Goal: Task Accomplishment & Management: Manage account settings

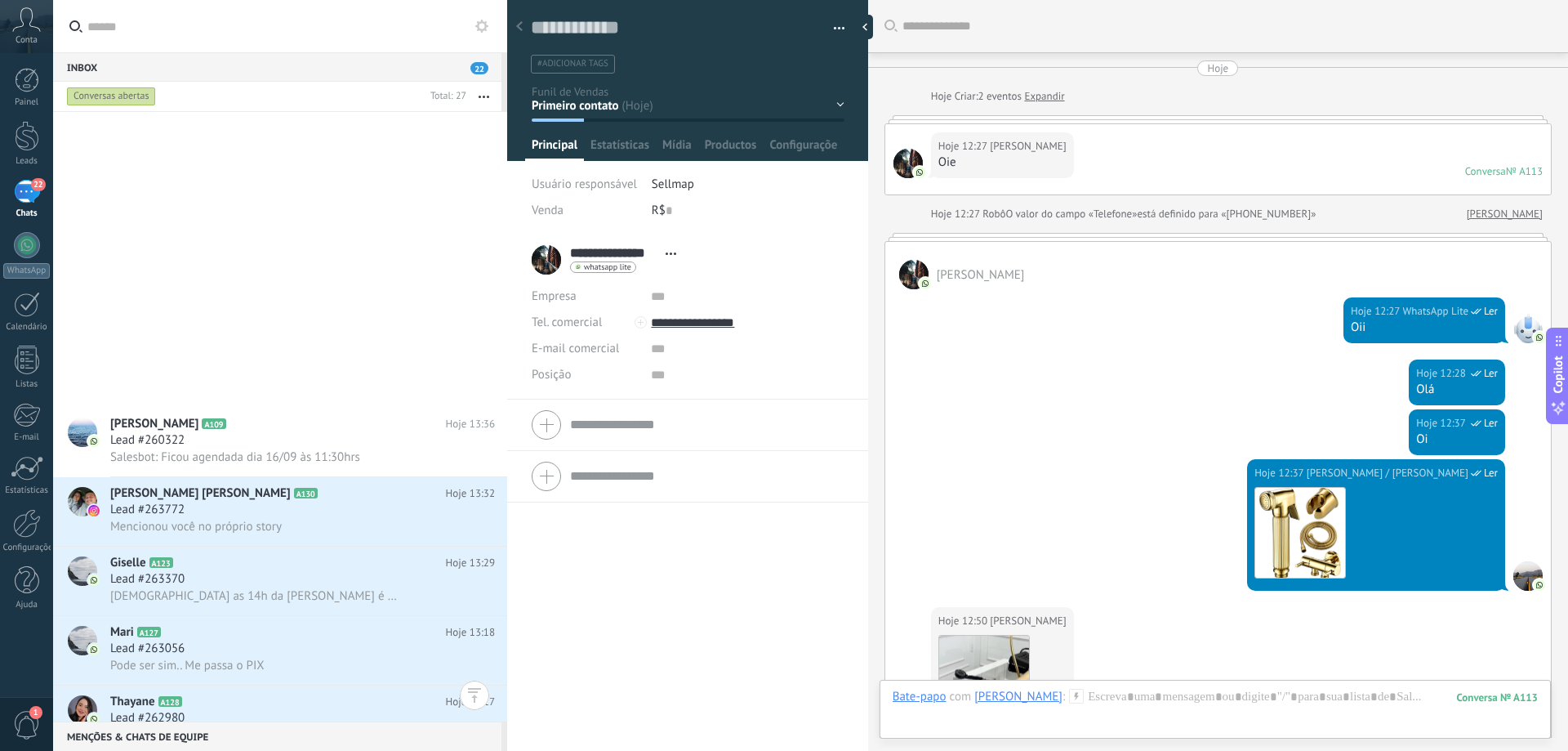
click at [282, 710] on div "Lead #262980" at bounding box center [303, 717] width 384 height 17
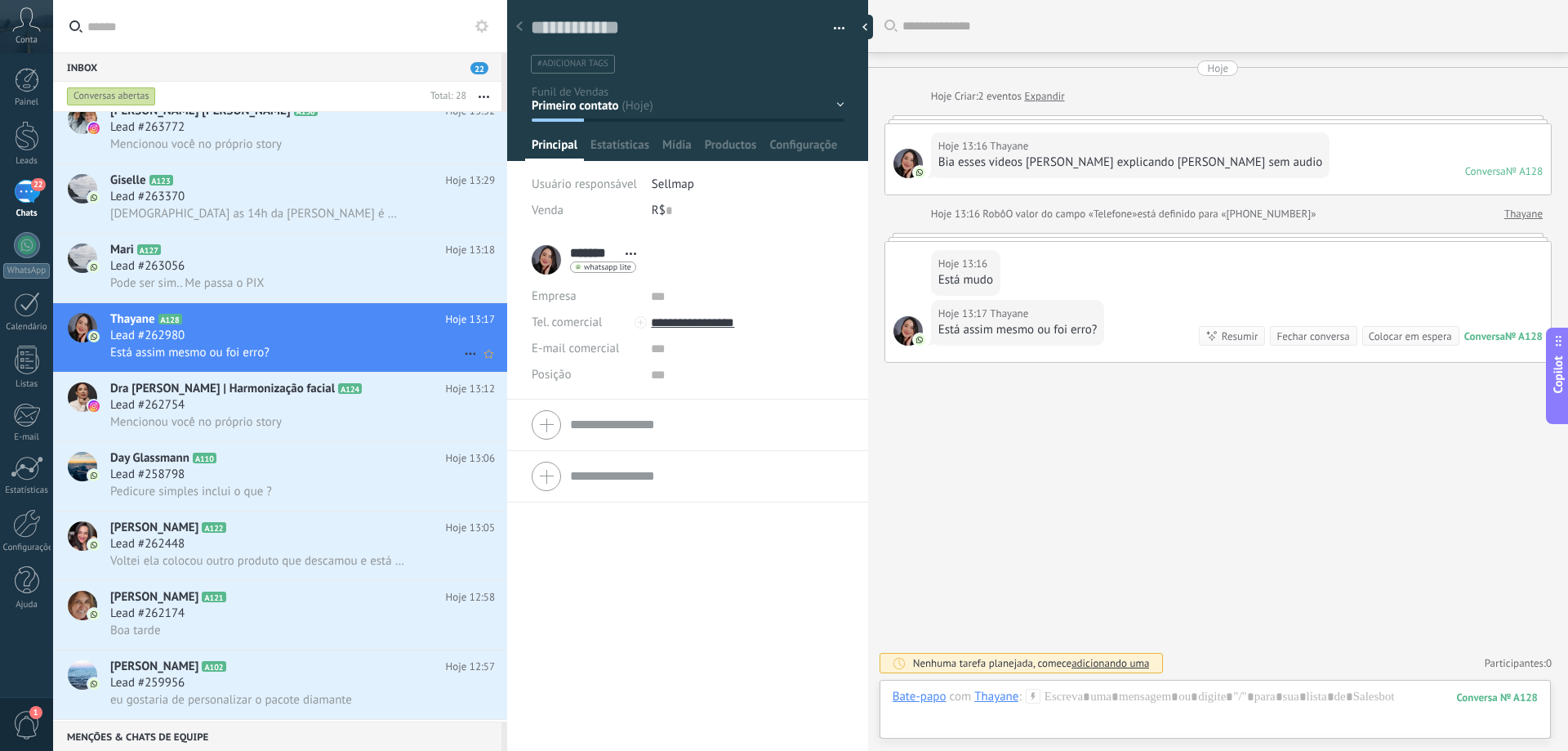
scroll to position [654, 0]
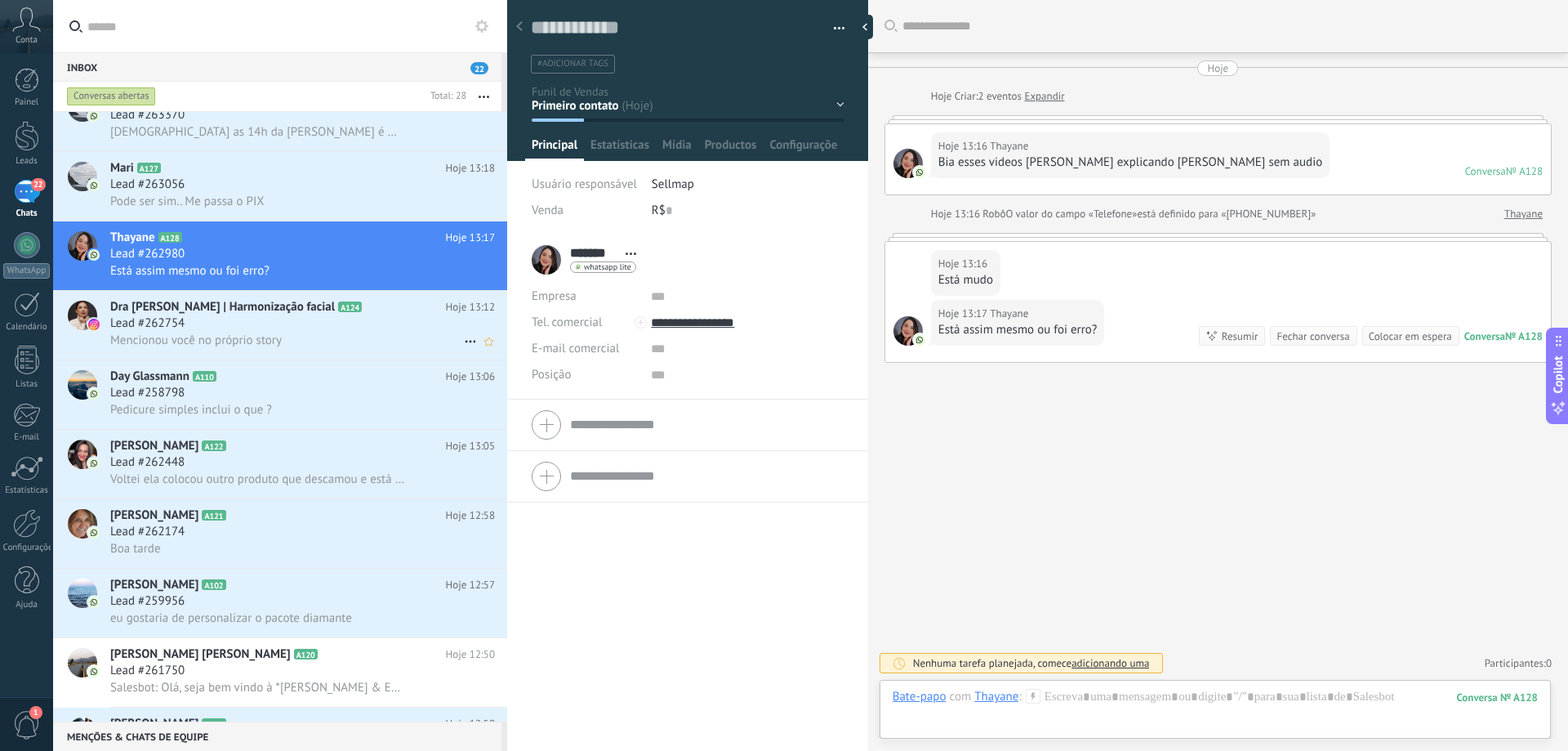
click at [290, 324] on div "Lead #262754" at bounding box center [303, 323] width 384 height 17
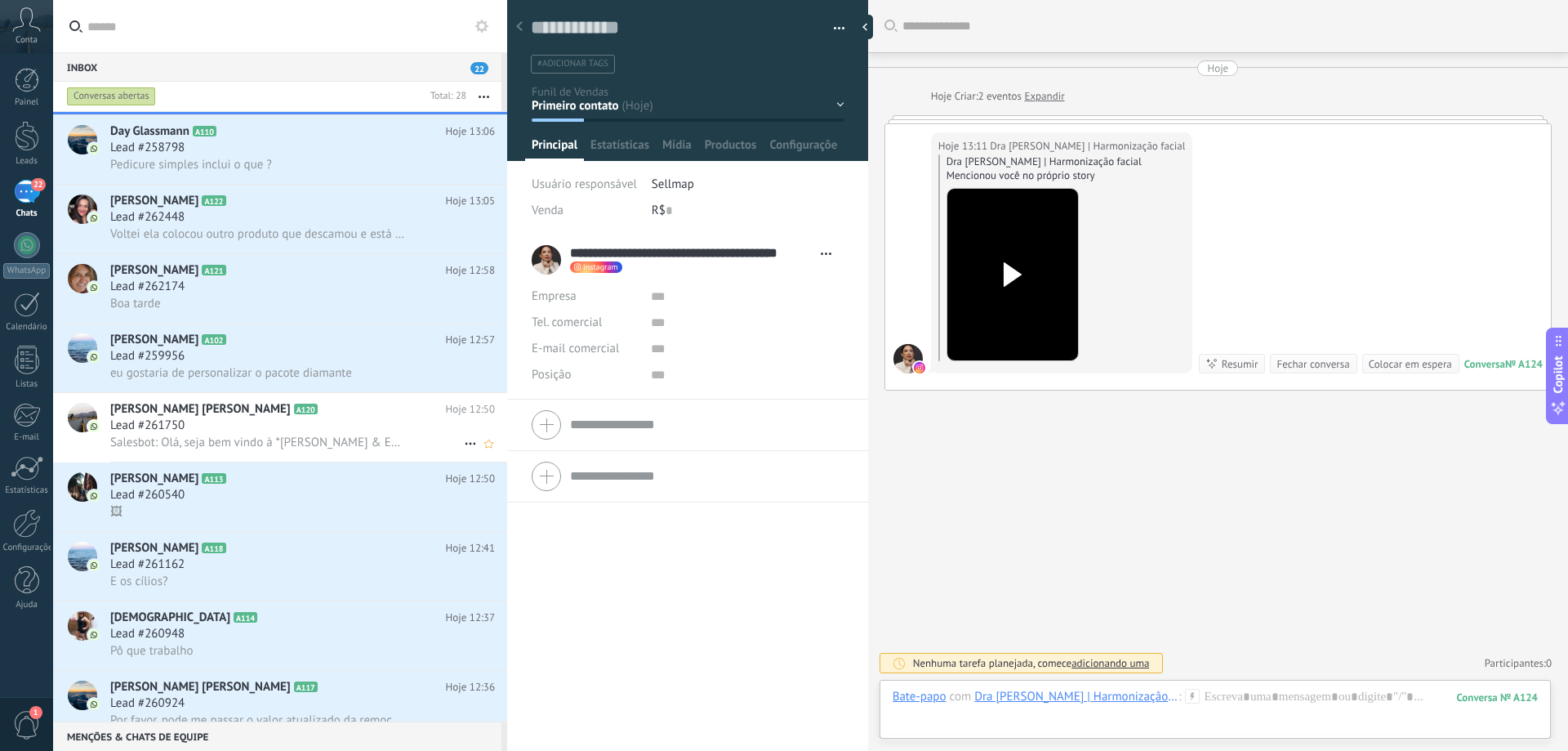
scroll to position [1062, 0]
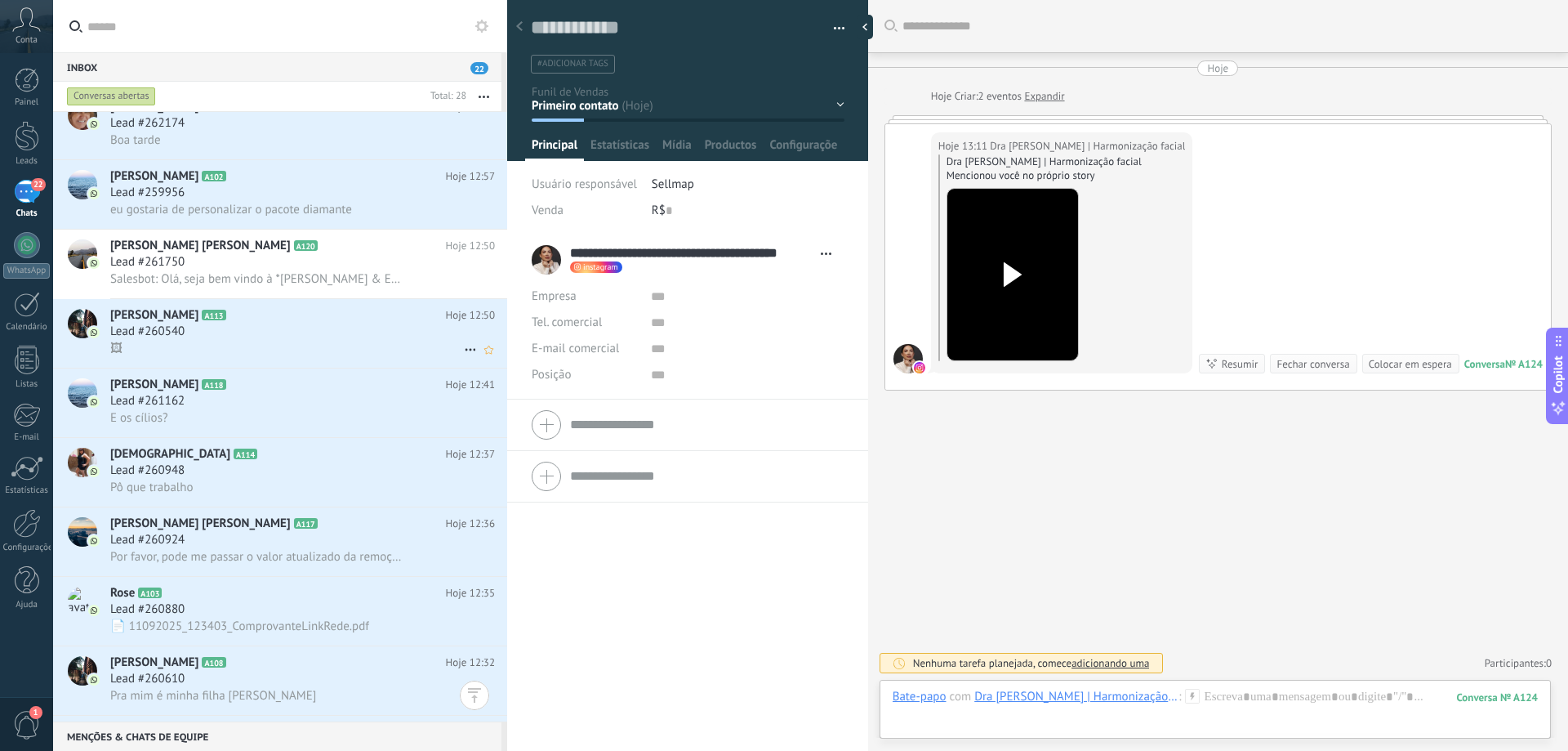
click at [243, 337] on div "Lead #260540" at bounding box center [303, 331] width 384 height 17
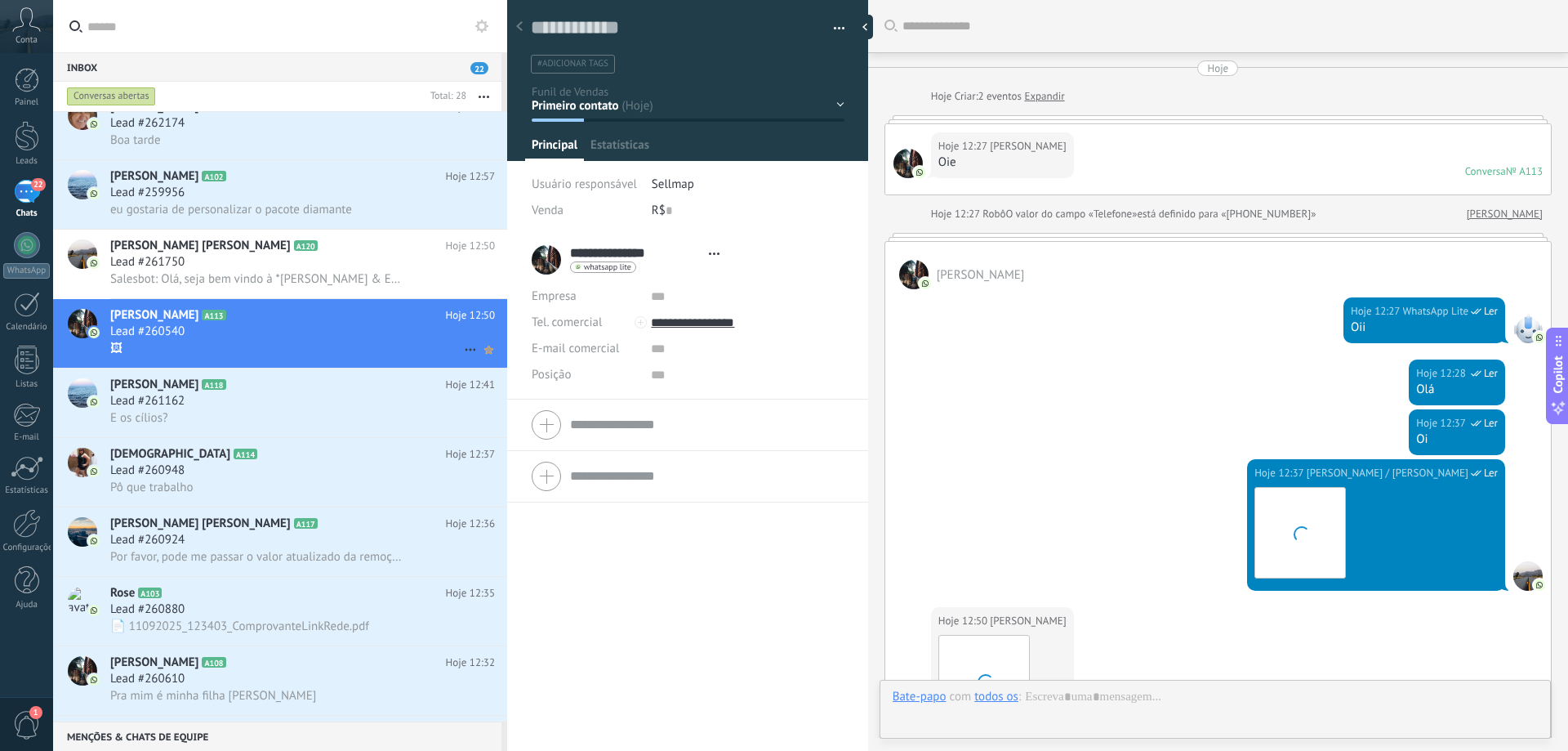
type textarea "**********"
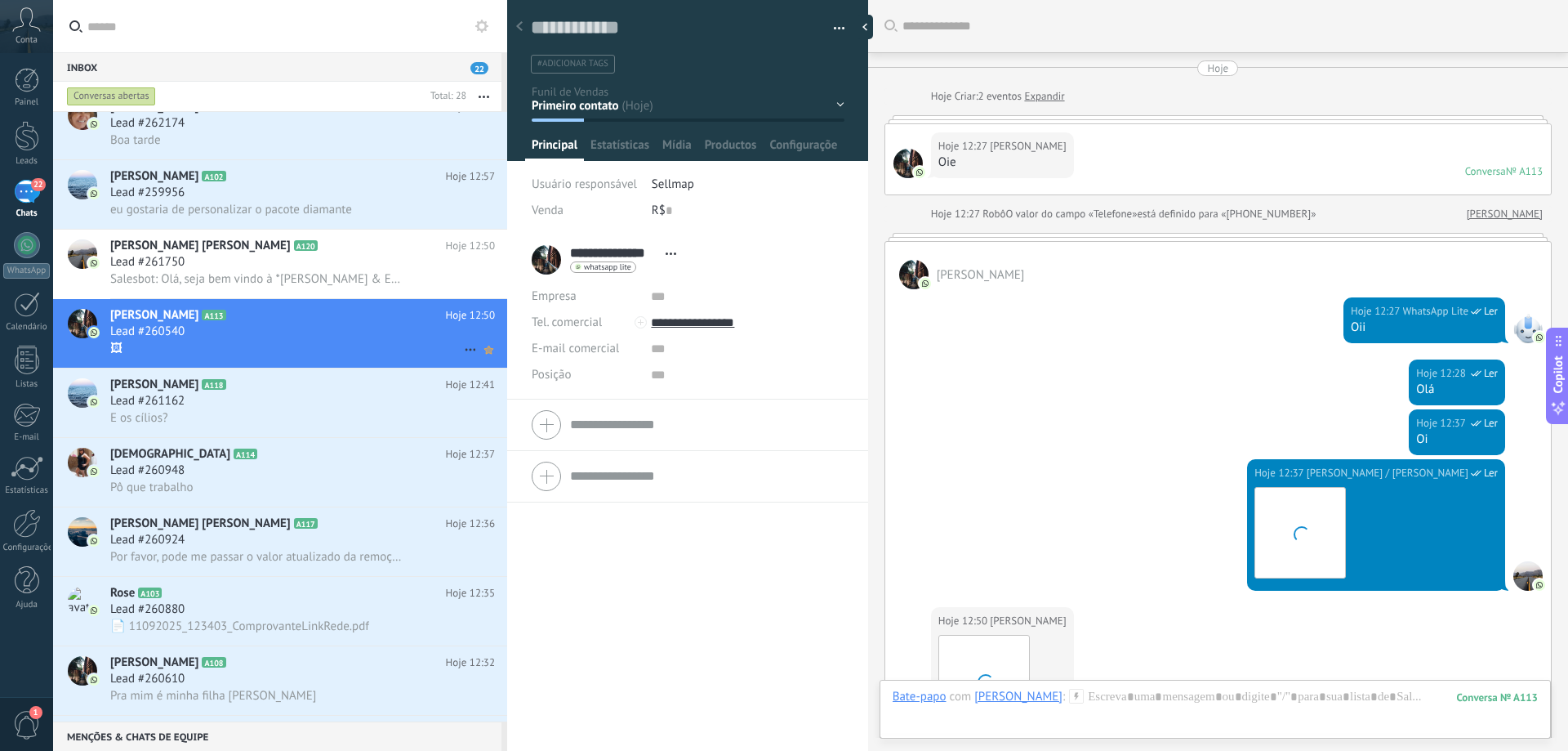
scroll to position [290, 0]
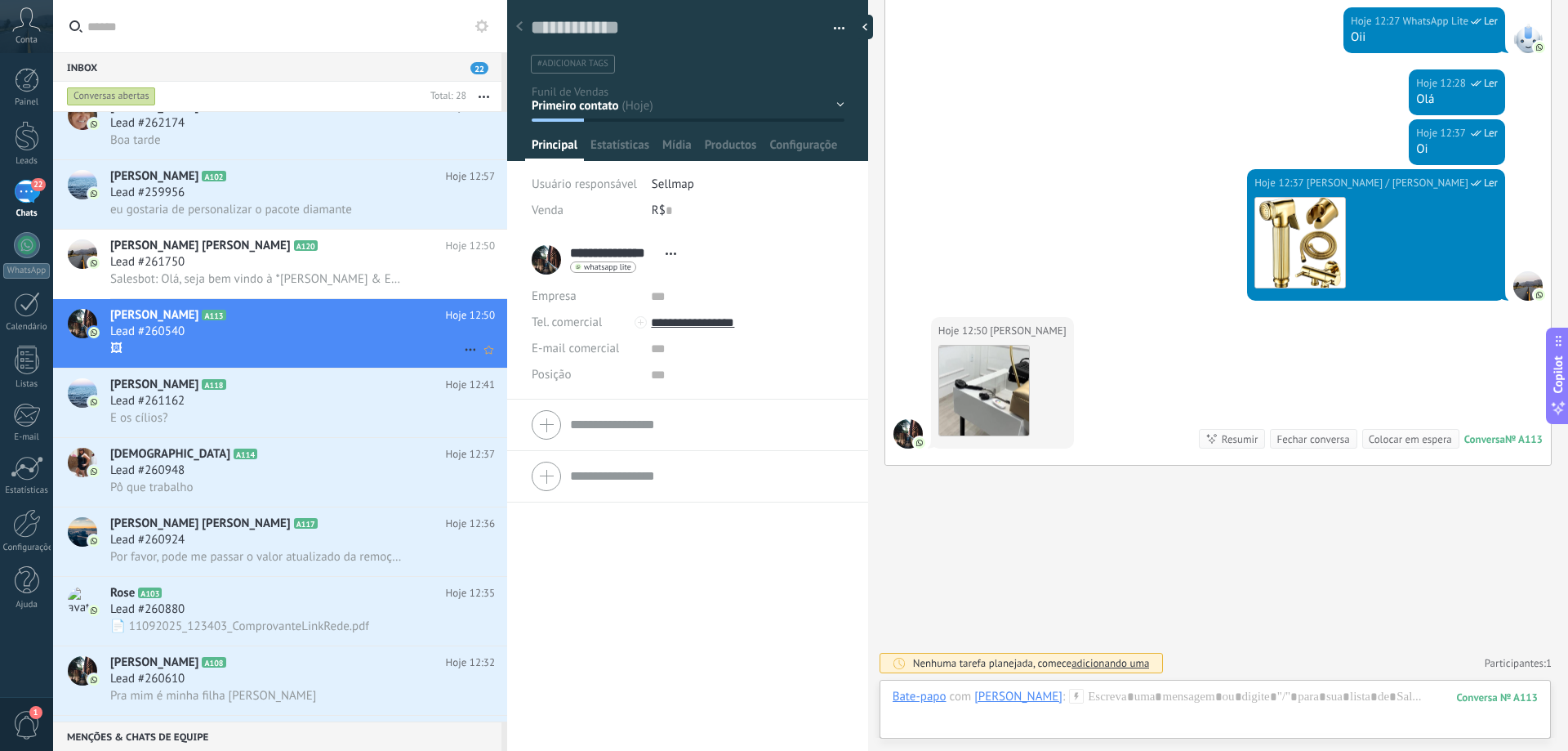
click at [117, 350] on span "🖼" at bounding box center [116, 349] width 12 height 16
click at [464, 355] on icon at bounding box center [470, 350] width 20 height 20
click at [598, 270] on div at bounding box center [784, 376] width 1568 height 751
click at [598, 270] on span "whatsapp lite" at bounding box center [608, 267] width 47 height 8
click at [615, 558] on div at bounding box center [784, 376] width 1568 height 751
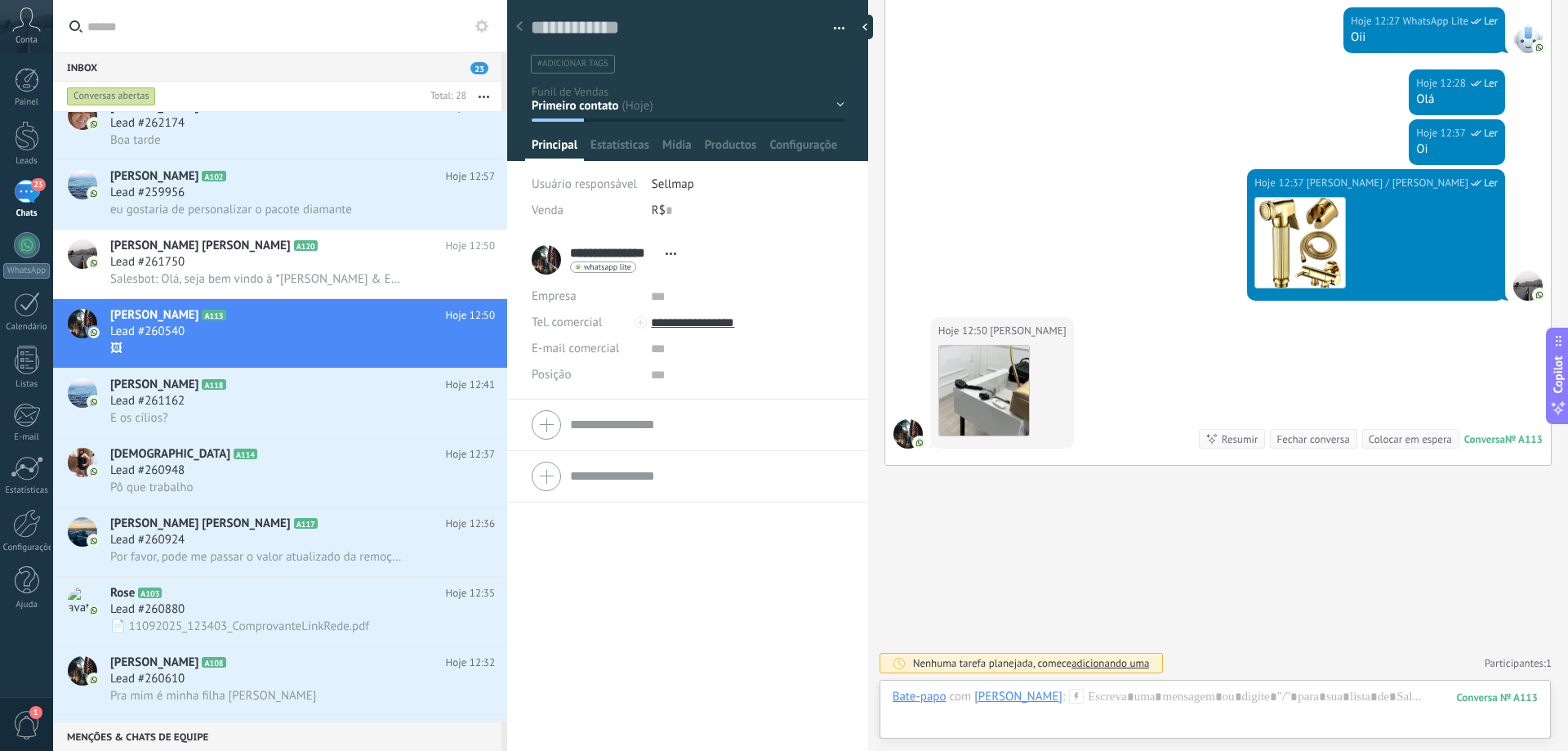
click at [0, 0] on div "Primeiro contato Em atendimento Orçamento Enviado Procedimento Agendado REAGEND…" at bounding box center [0, 0] width 0 height 0
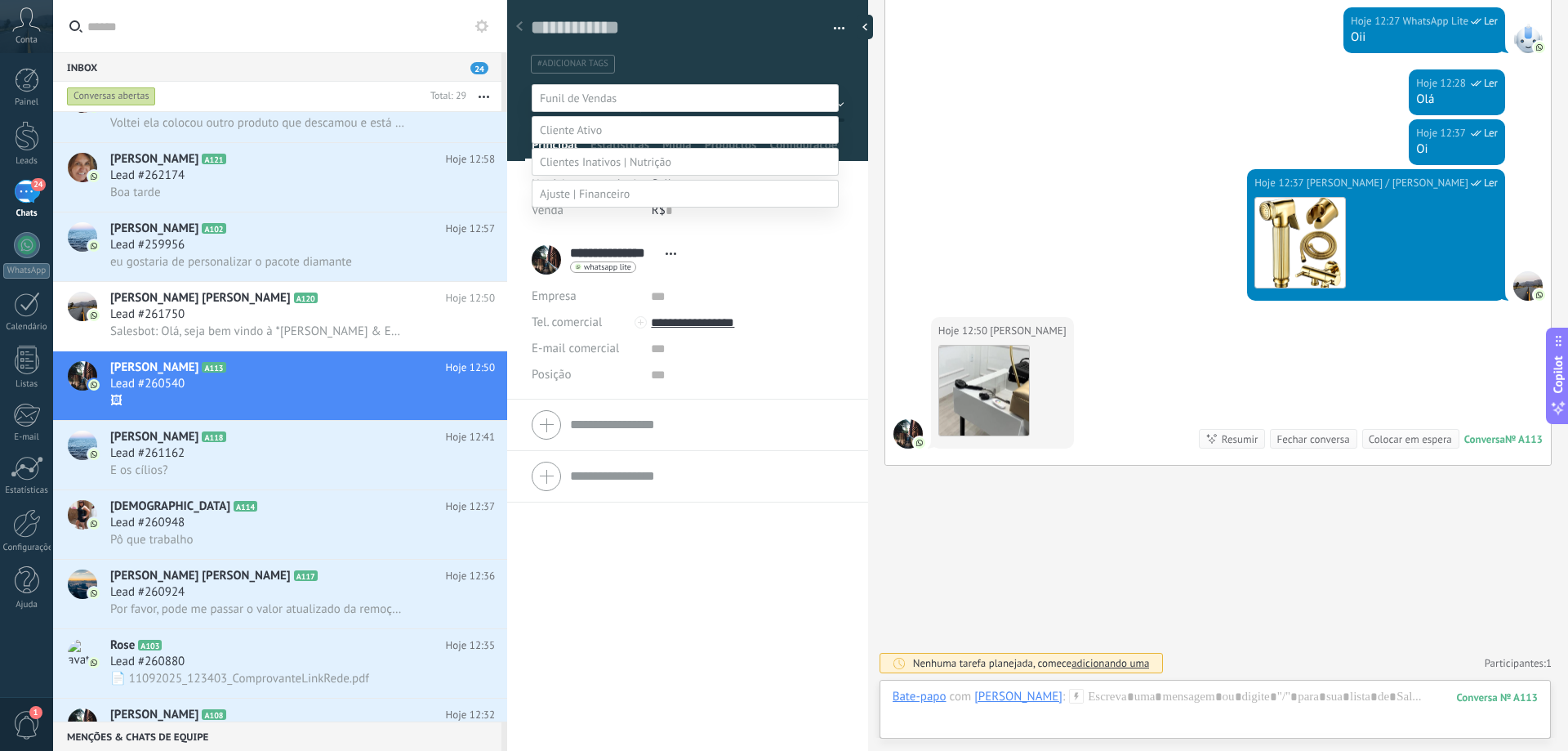
click at [704, 60] on div at bounding box center [810, 376] width 1515 height 751
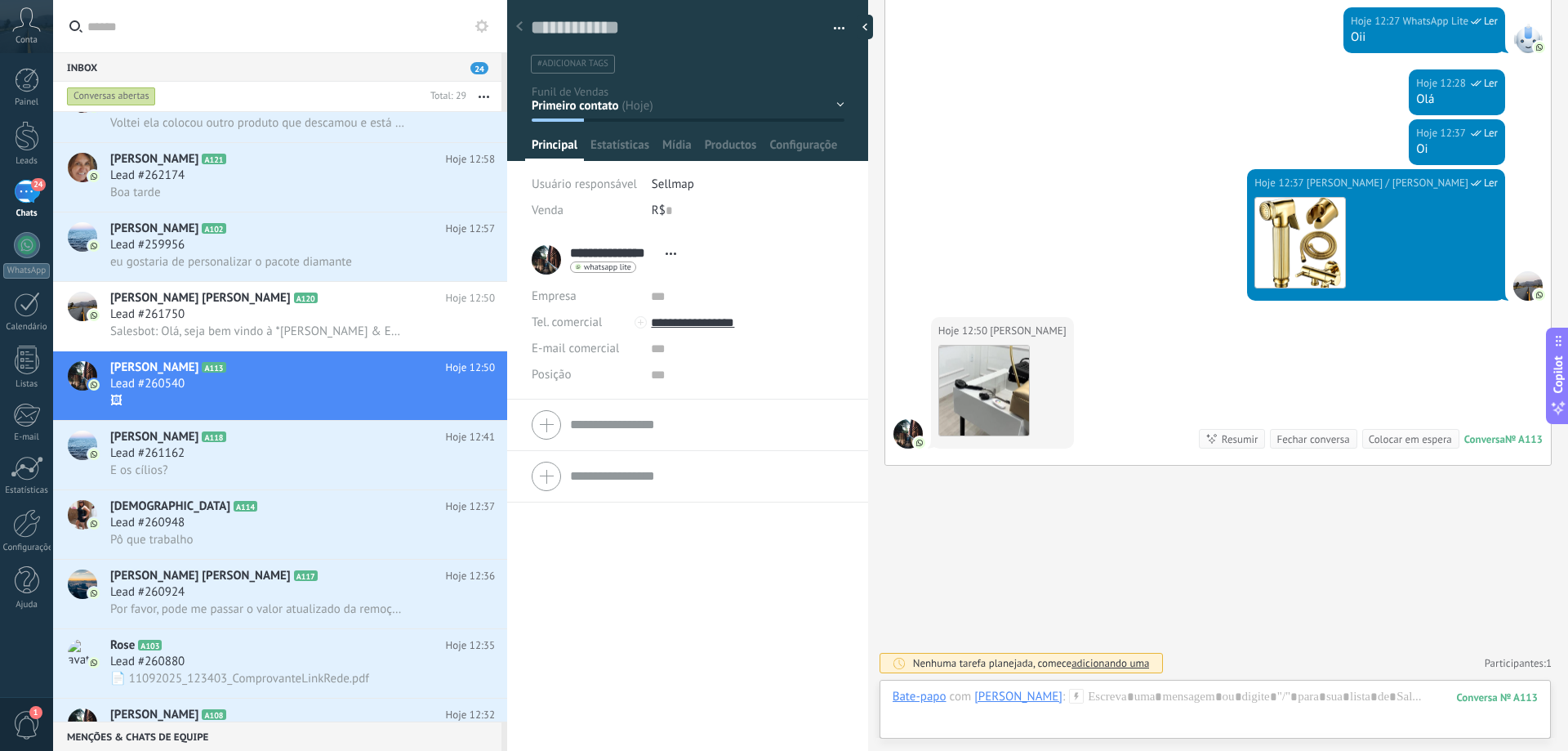
click at [584, 64] on span "#adicionar tags" at bounding box center [573, 64] width 71 height 12
type input "*"
click at [567, 94] on span "criar tag F" at bounding box center [574, 94] width 71 height 16
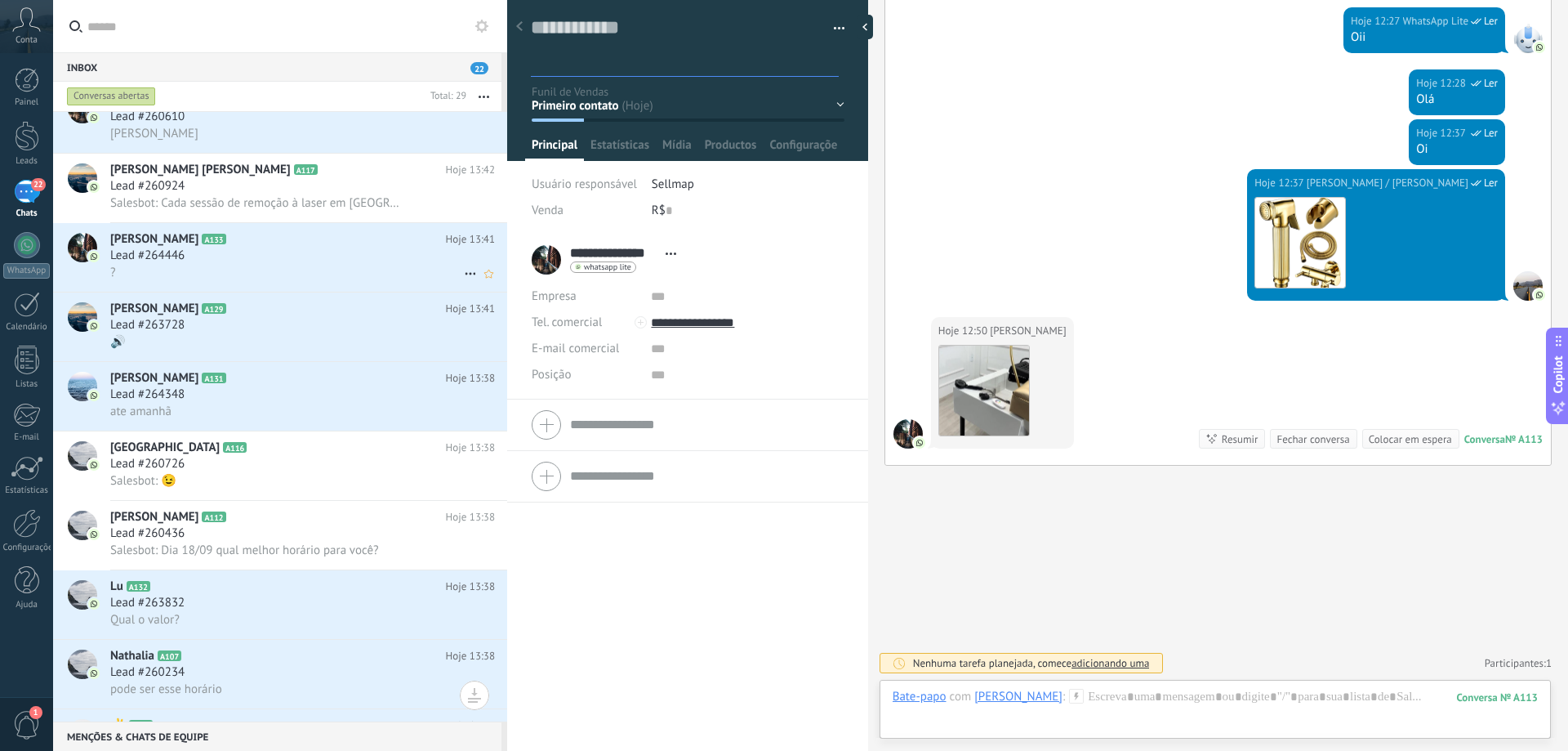
scroll to position [0, 0]
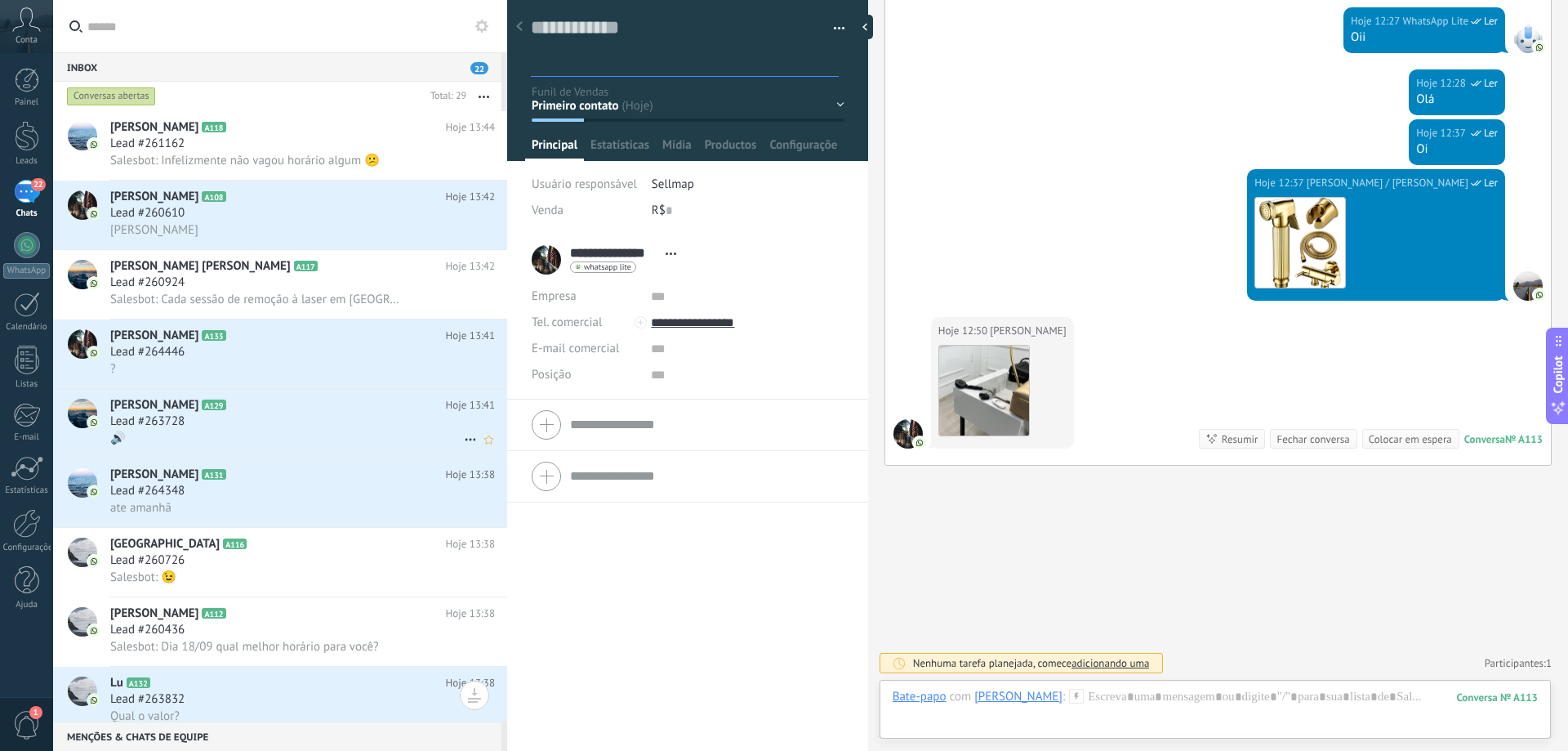
click at [274, 439] on div "🔊" at bounding box center [303, 438] width 384 height 17
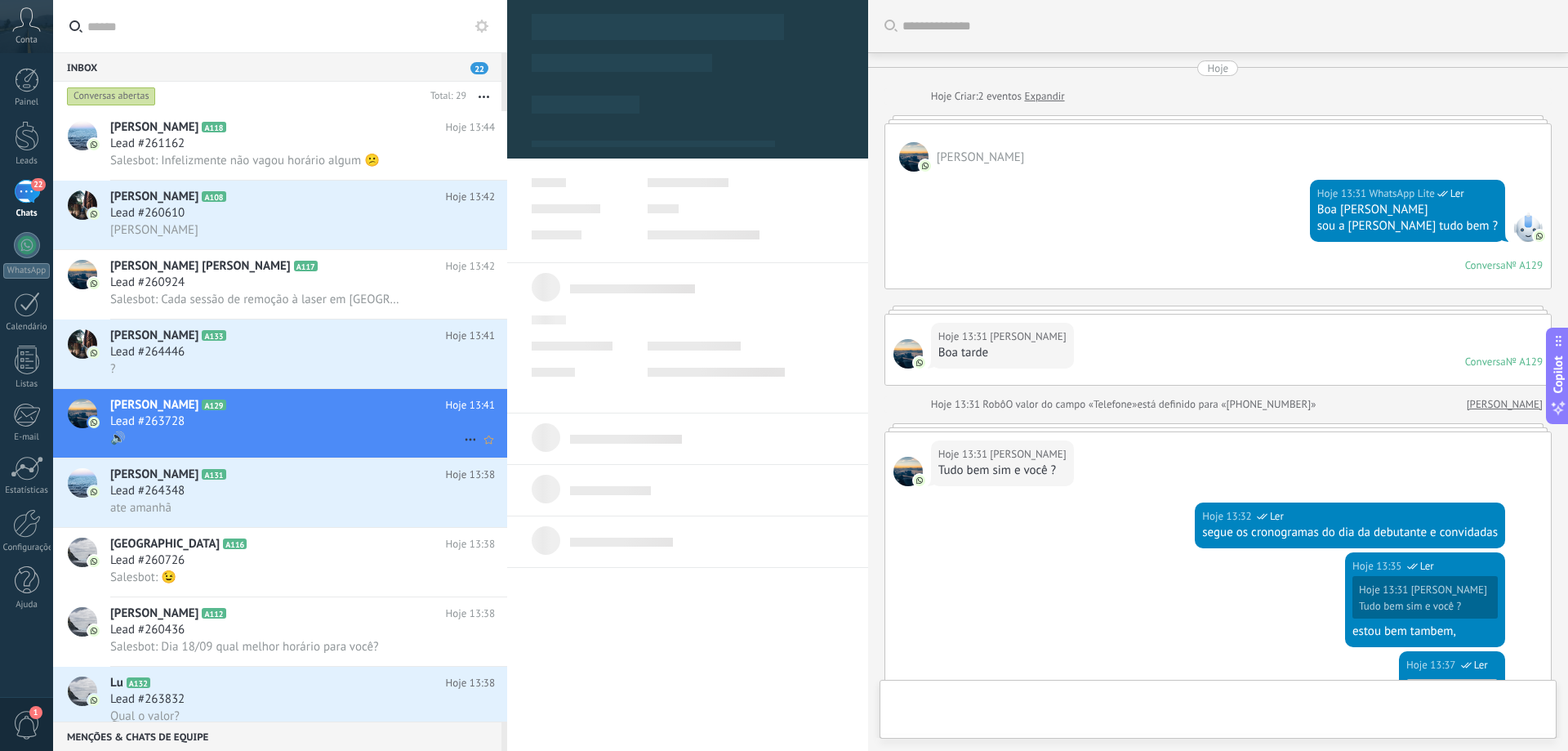
type textarea "**********"
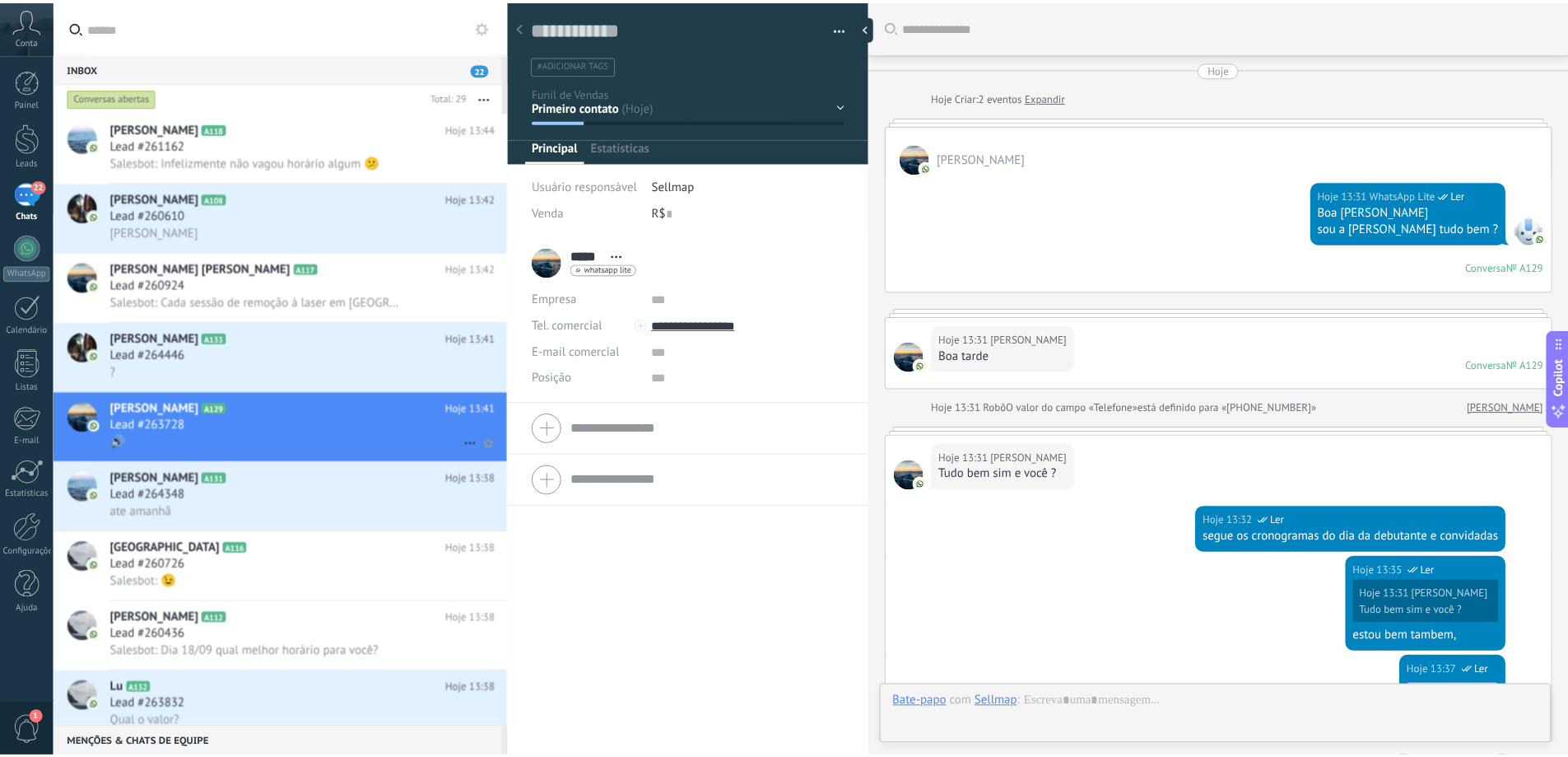
scroll to position [639, 0]
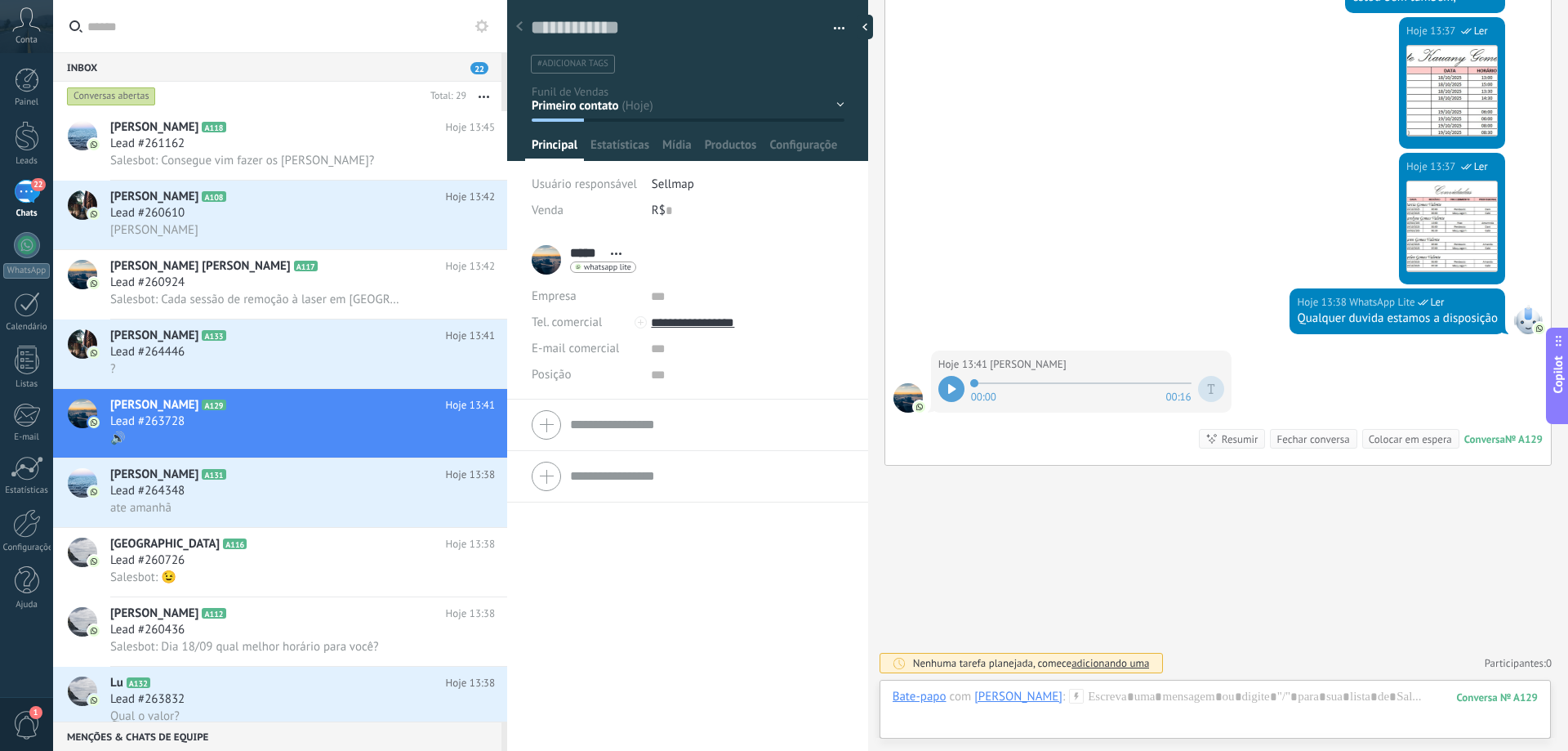
click at [948, 389] on icon at bounding box center [951, 389] width 7 height 10
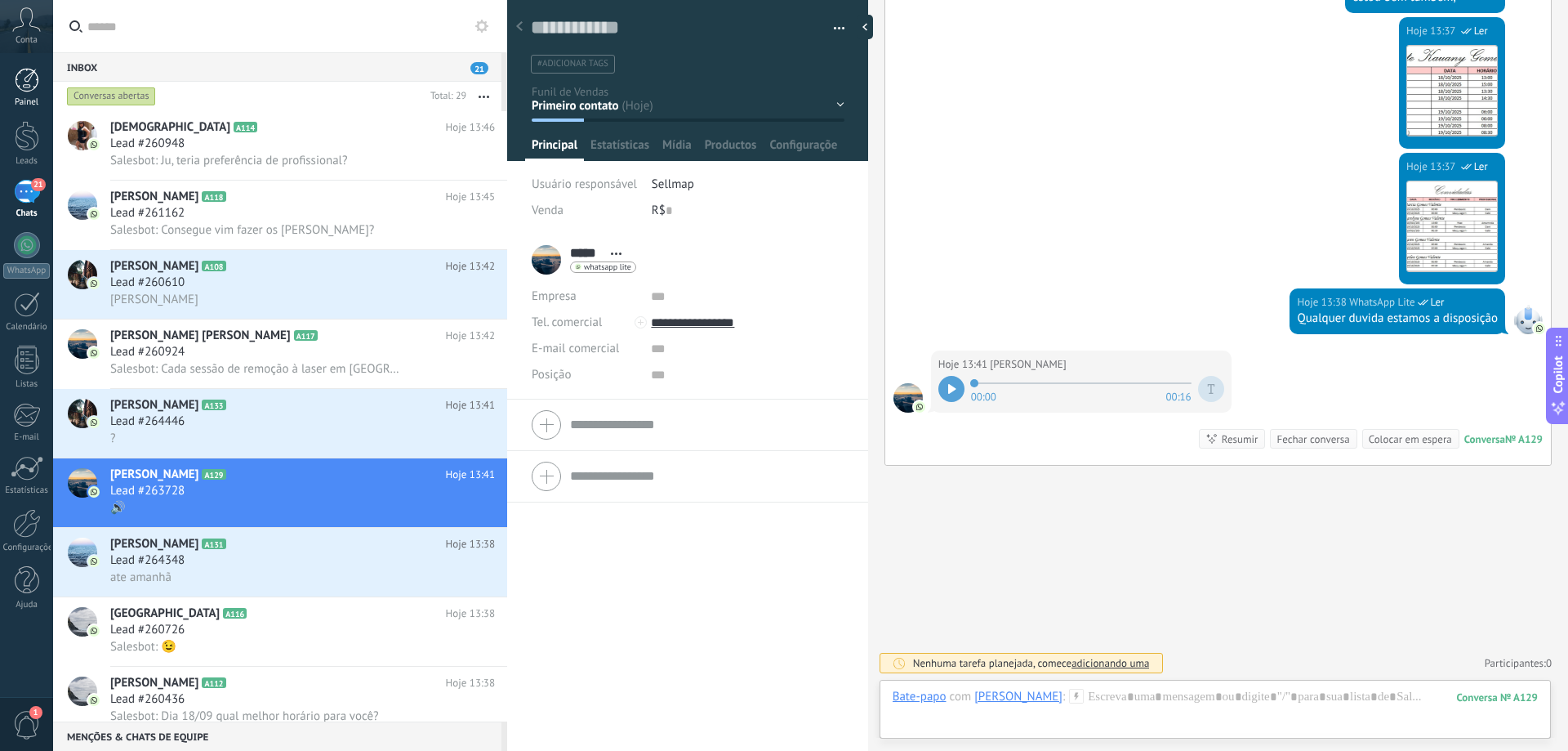
click at [26, 84] on div at bounding box center [27, 80] width 25 height 25
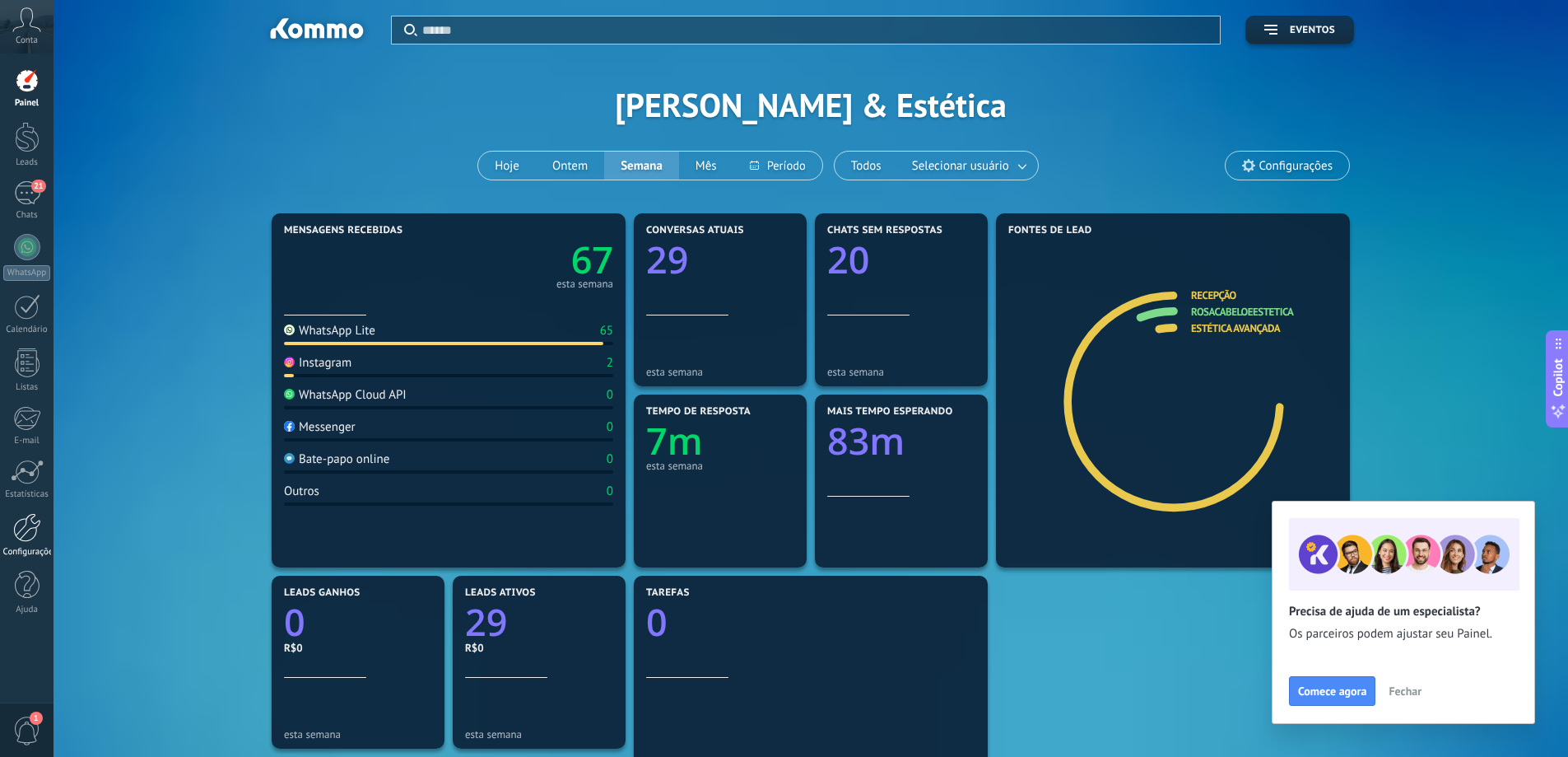
click at [21, 547] on div "Configurações" at bounding box center [27, 551] width 48 height 11
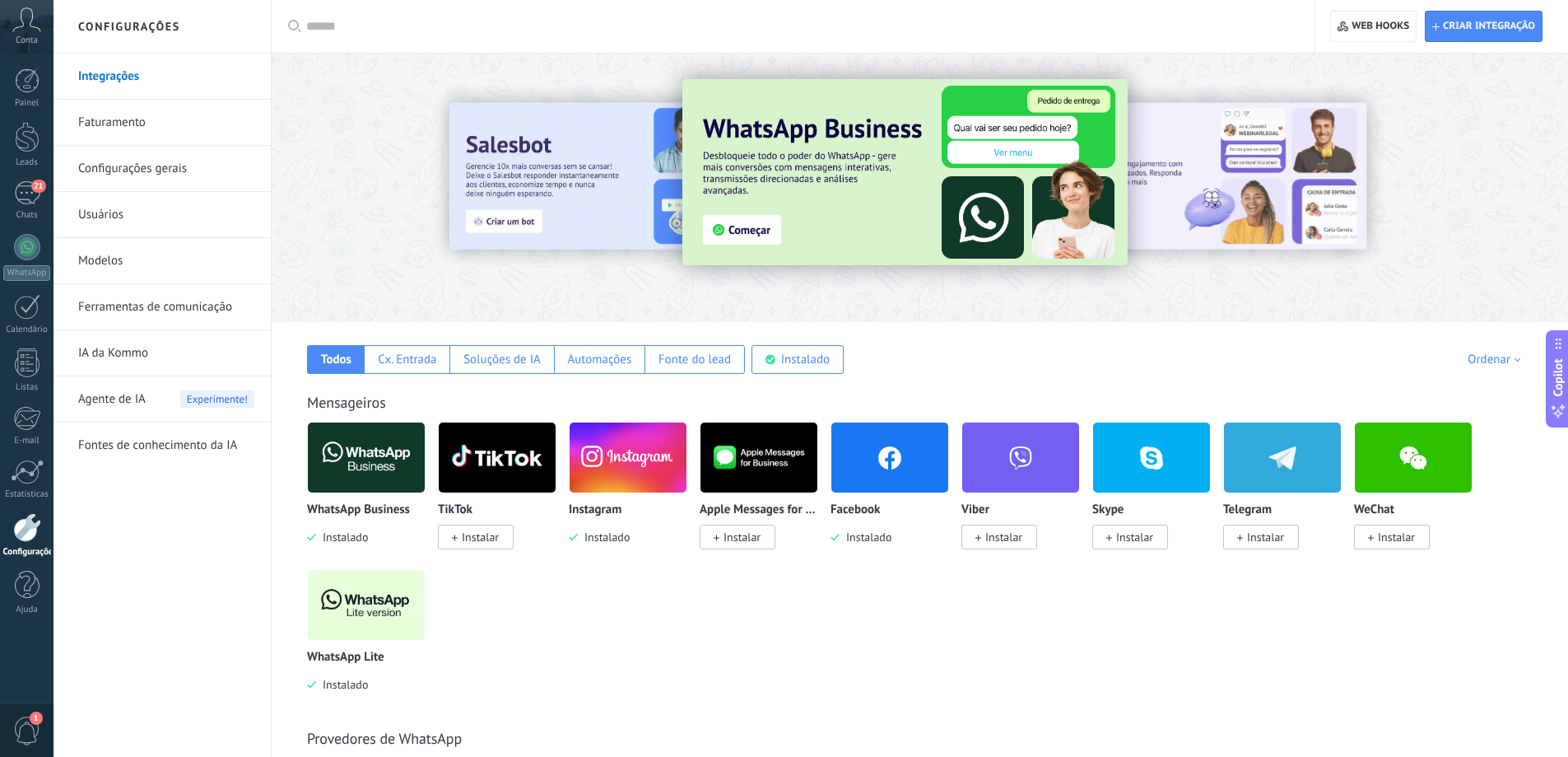
click at [173, 180] on link "Configurações gerais" at bounding box center [166, 169] width 176 height 46
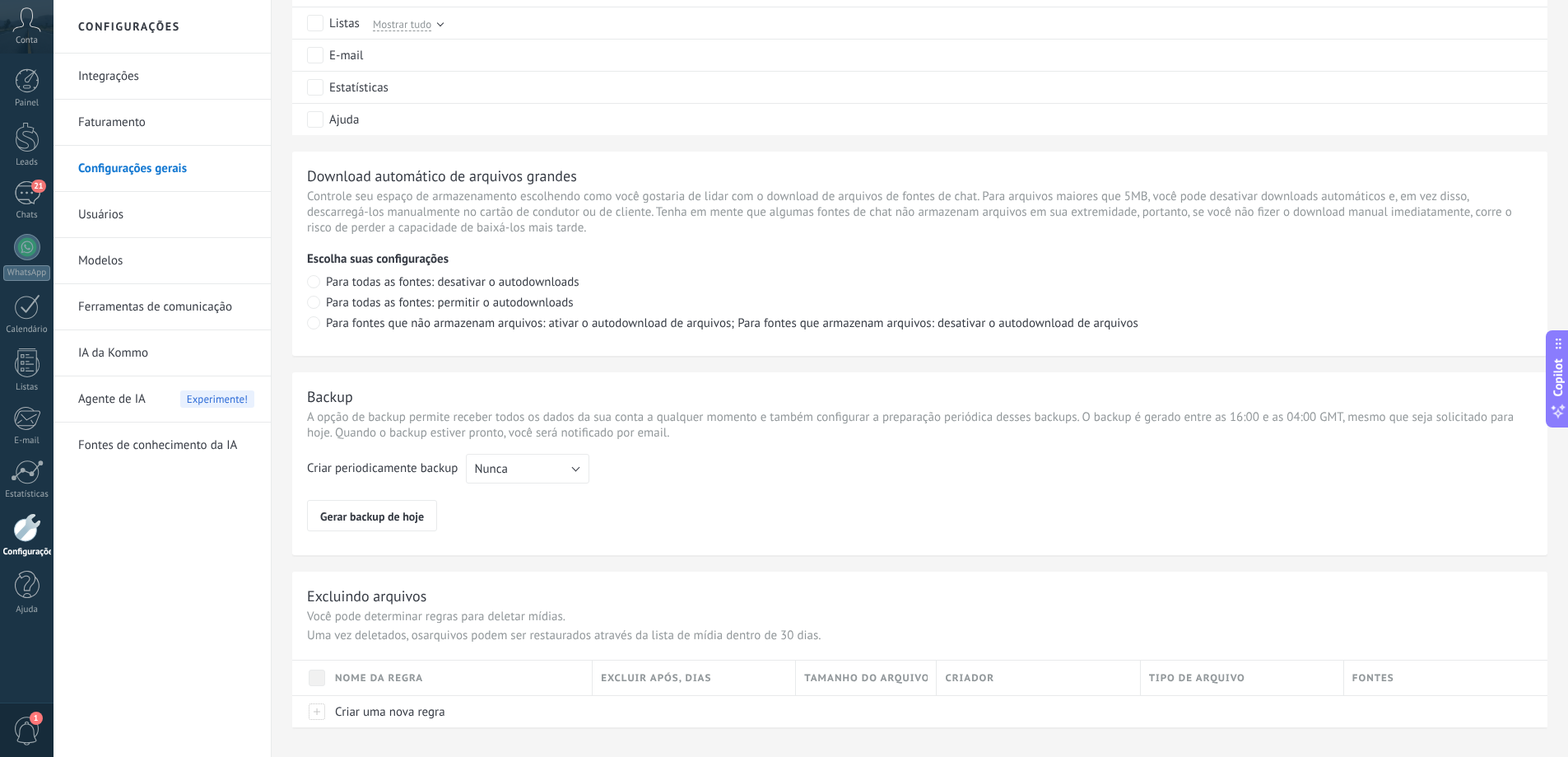
scroll to position [1137, 0]
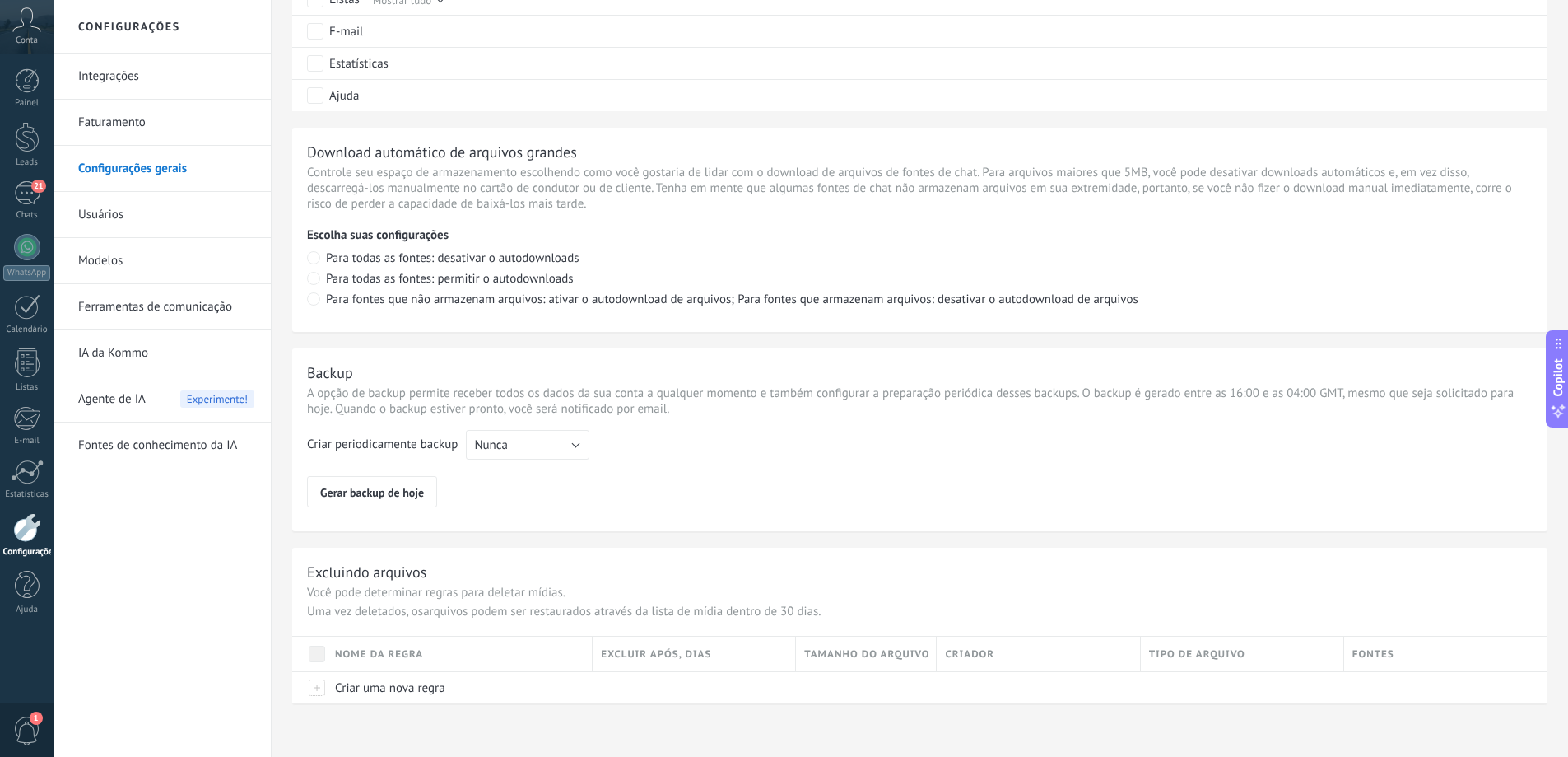
click at [139, 223] on link "Usuários" at bounding box center [166, 215] width 176 height 46
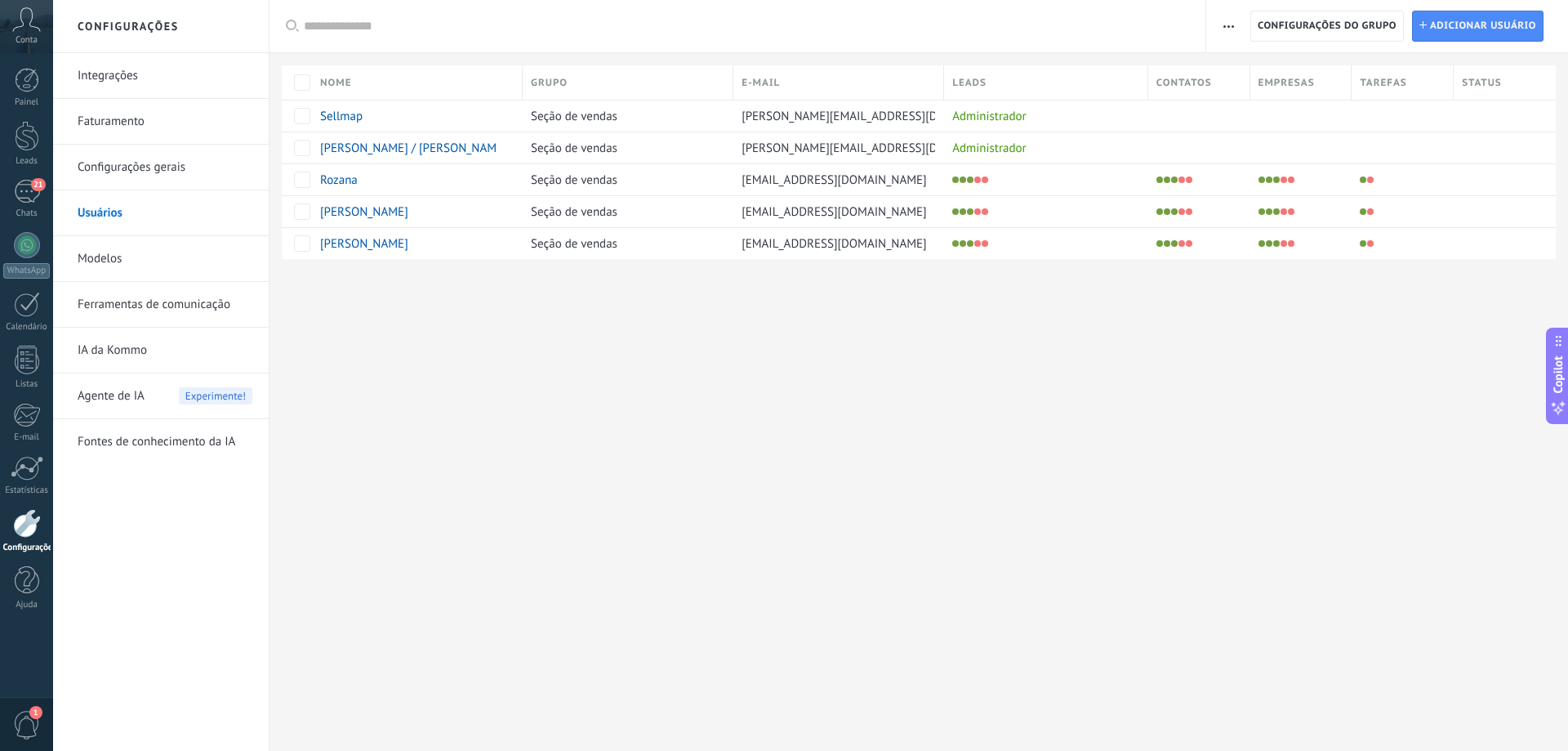
click at [161, 265] on link "Modelos" at bounding box center [165, 259] width 174 height 45
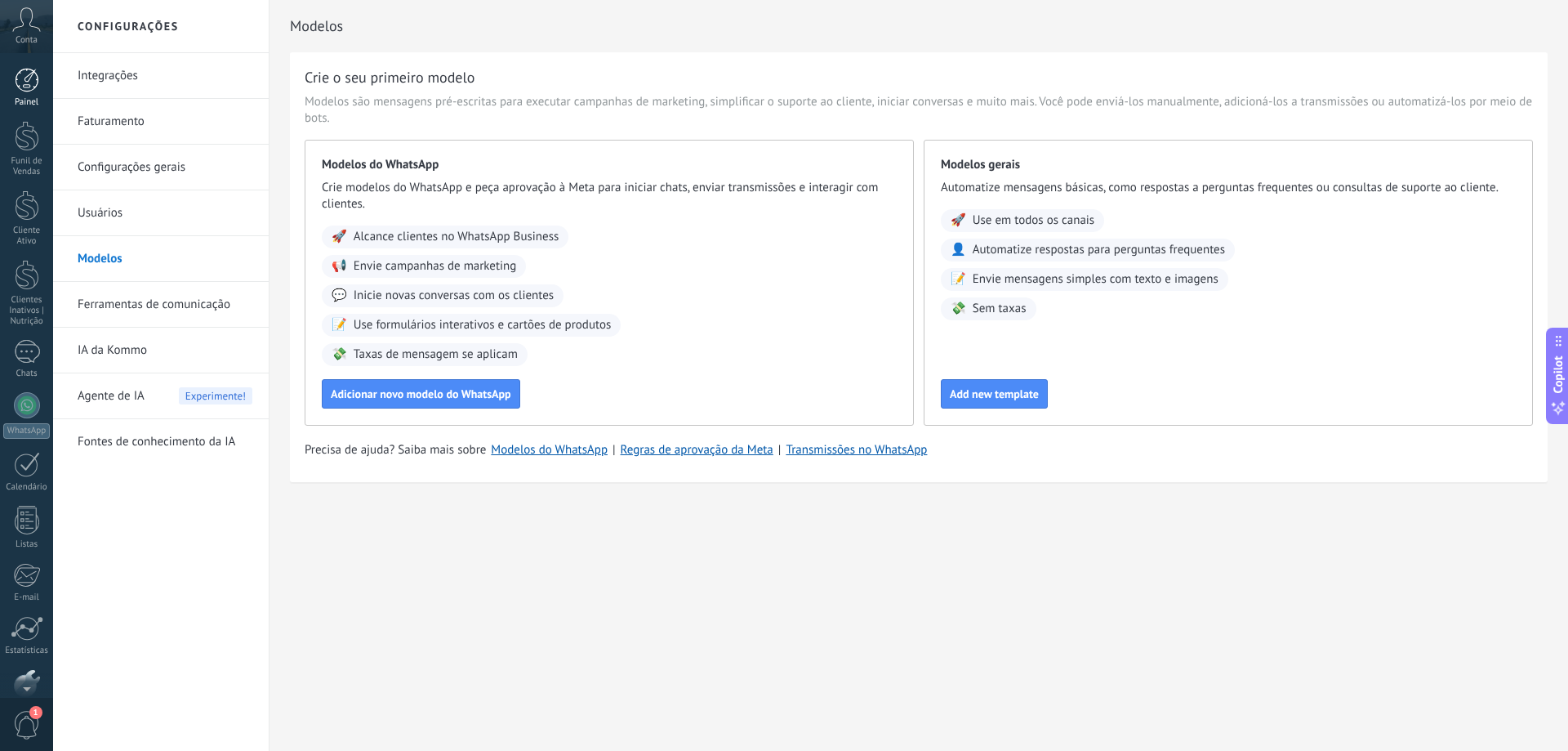
click at [31, 77] on div at bounding box center [27, 80] width 25 height 25
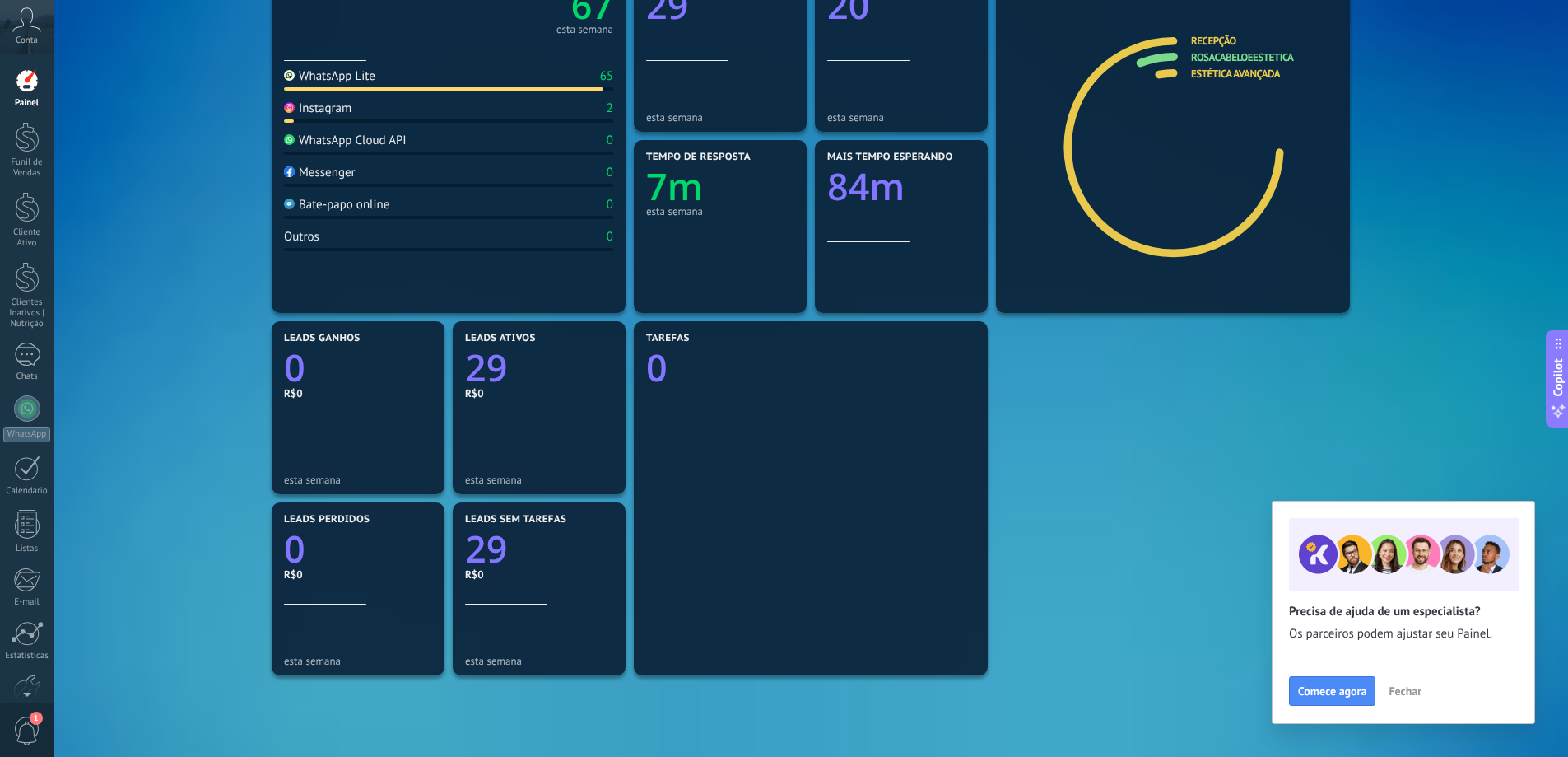
scroll to position [408, 0]
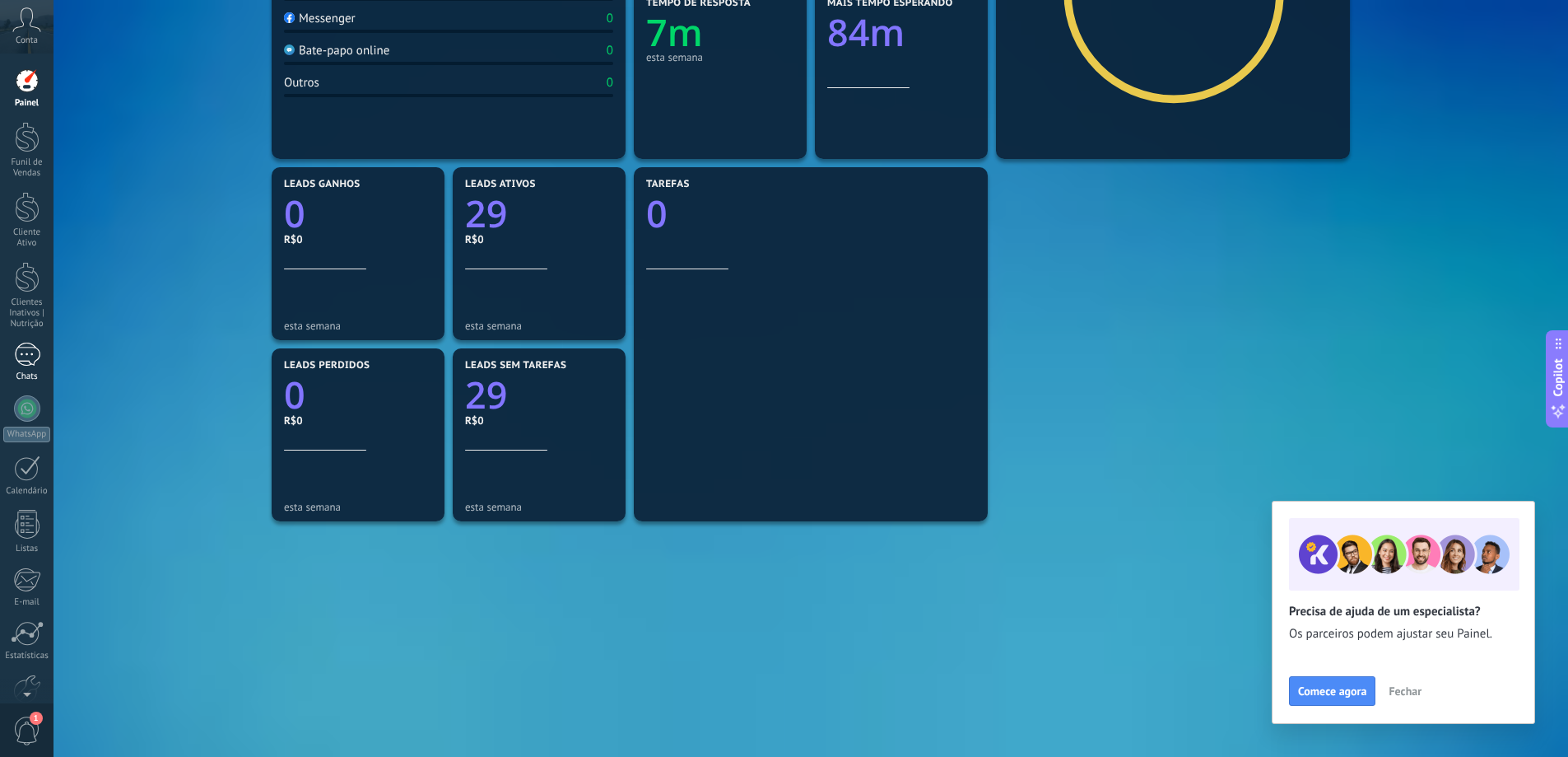
click at [27, 367] on link "Chats" at bounding box center [27, 363] width 54 height 40
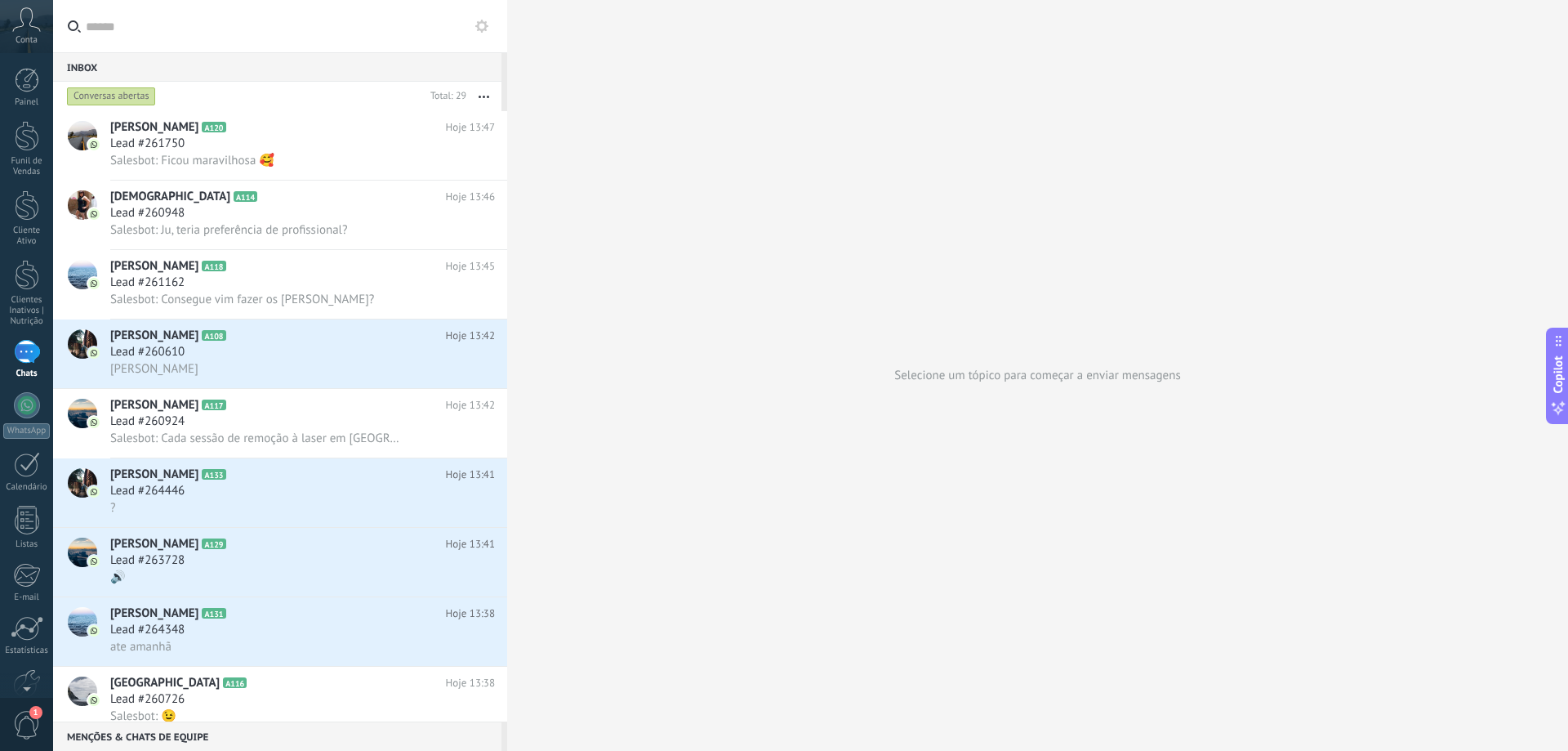
click at [484, 31] on icon at bounding box center [481, 26] width 13 height 13
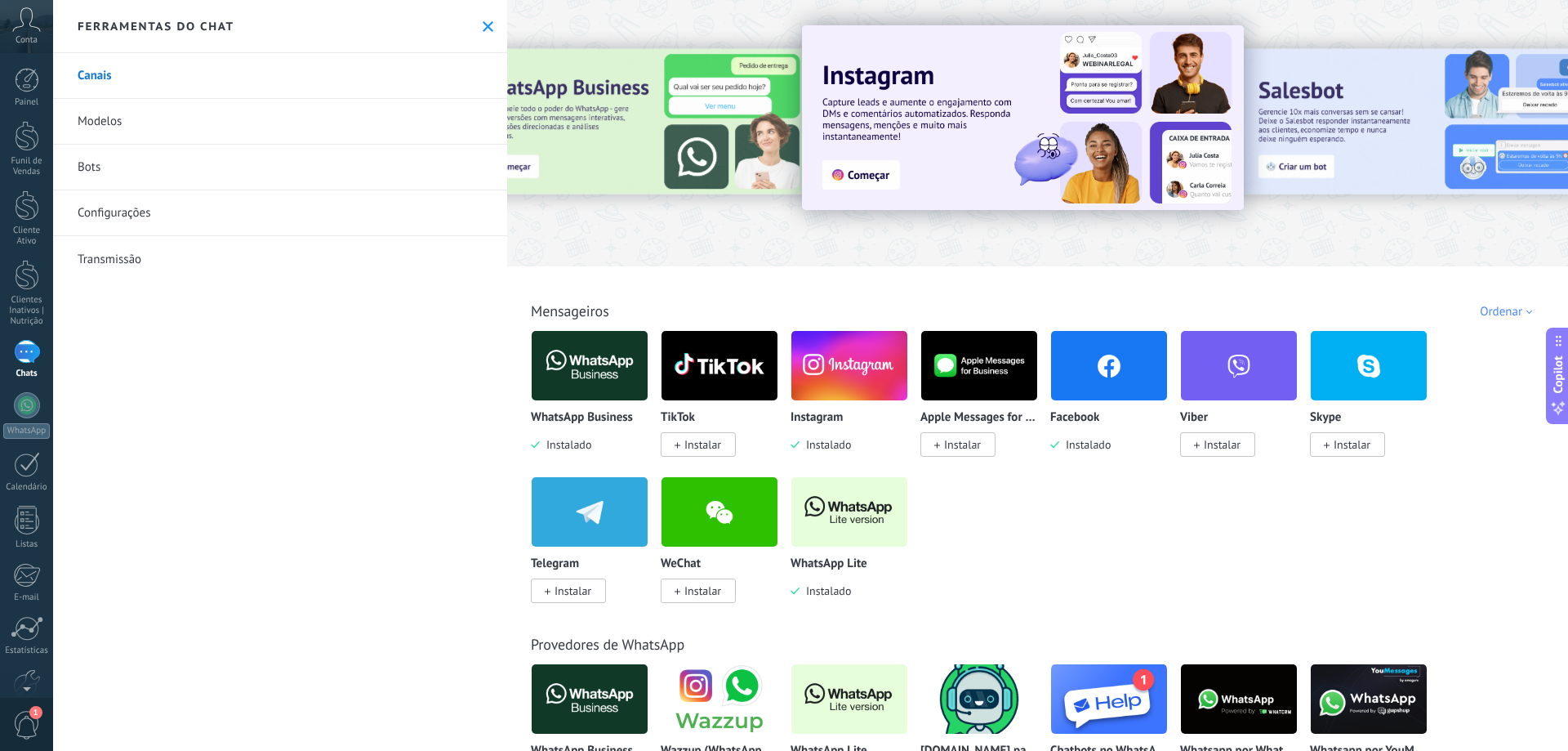
click at [122, 220] on link "Configurações" at bounding box center [280, 213] width 454 height 45
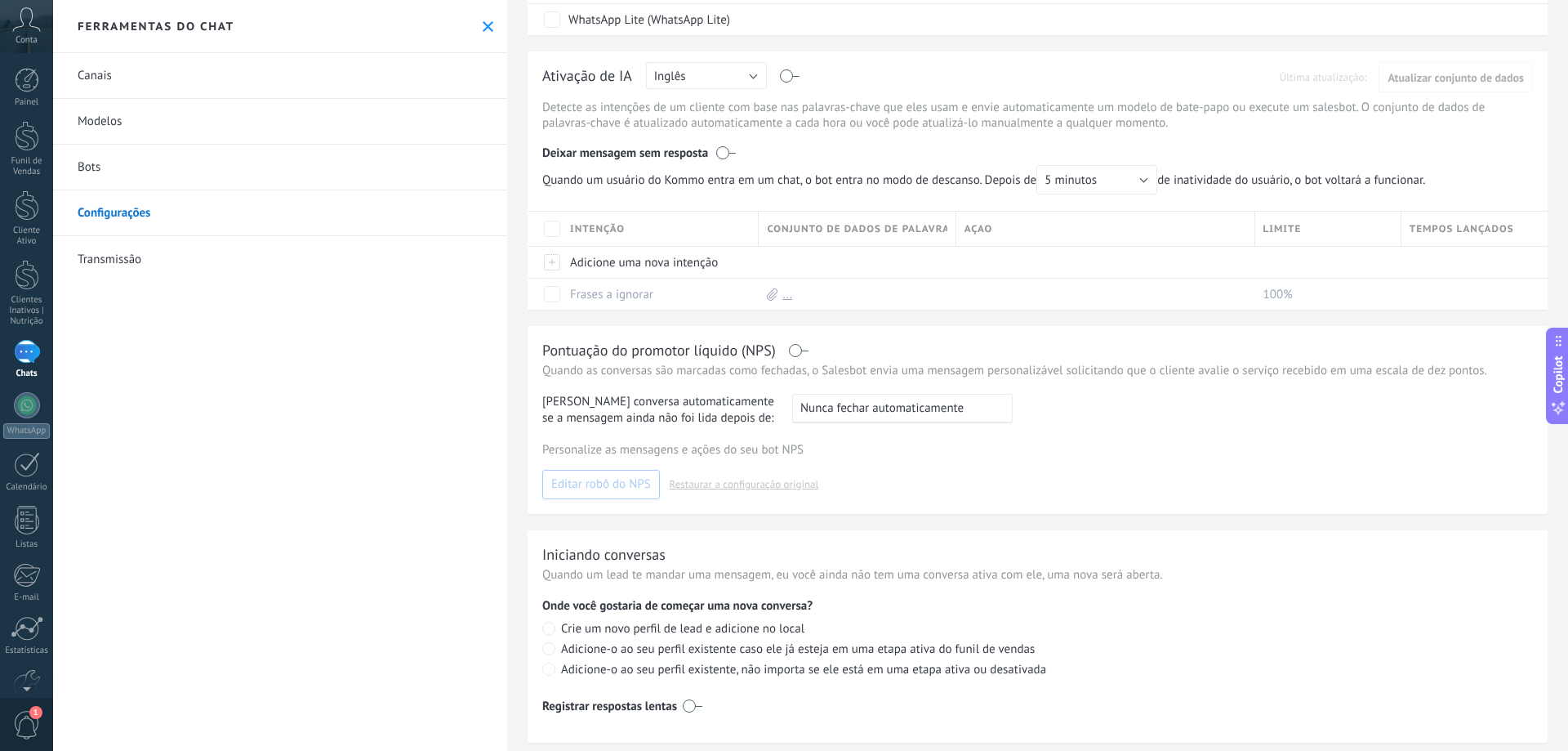
scroll to position [193, 0]
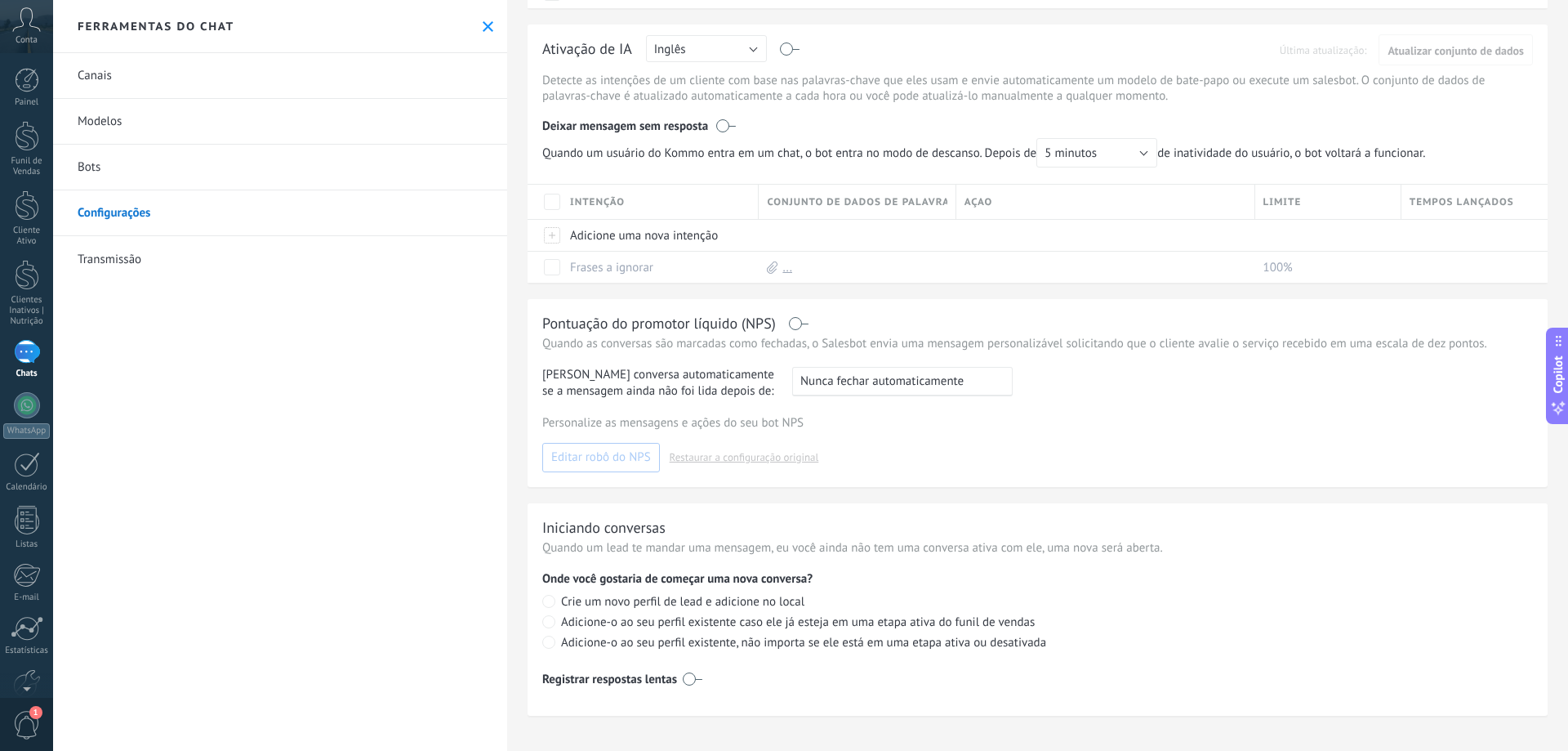
click at [124, 124] on link "Modelos" at bounding box center [280, 121] width 454 height 45
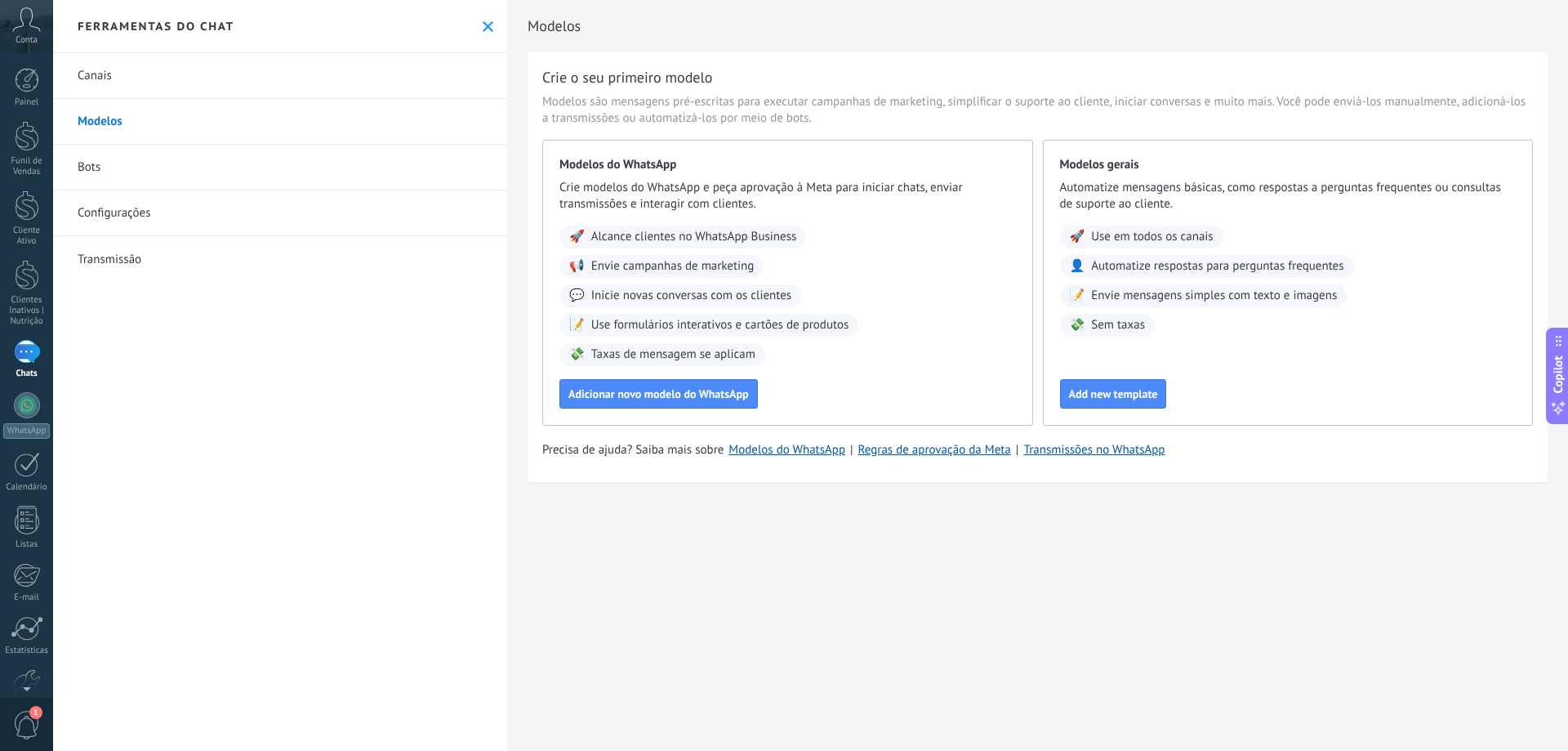
click at [126, 270] on link "Transmissão" at bounding box center [280, 259] width 454 height 45
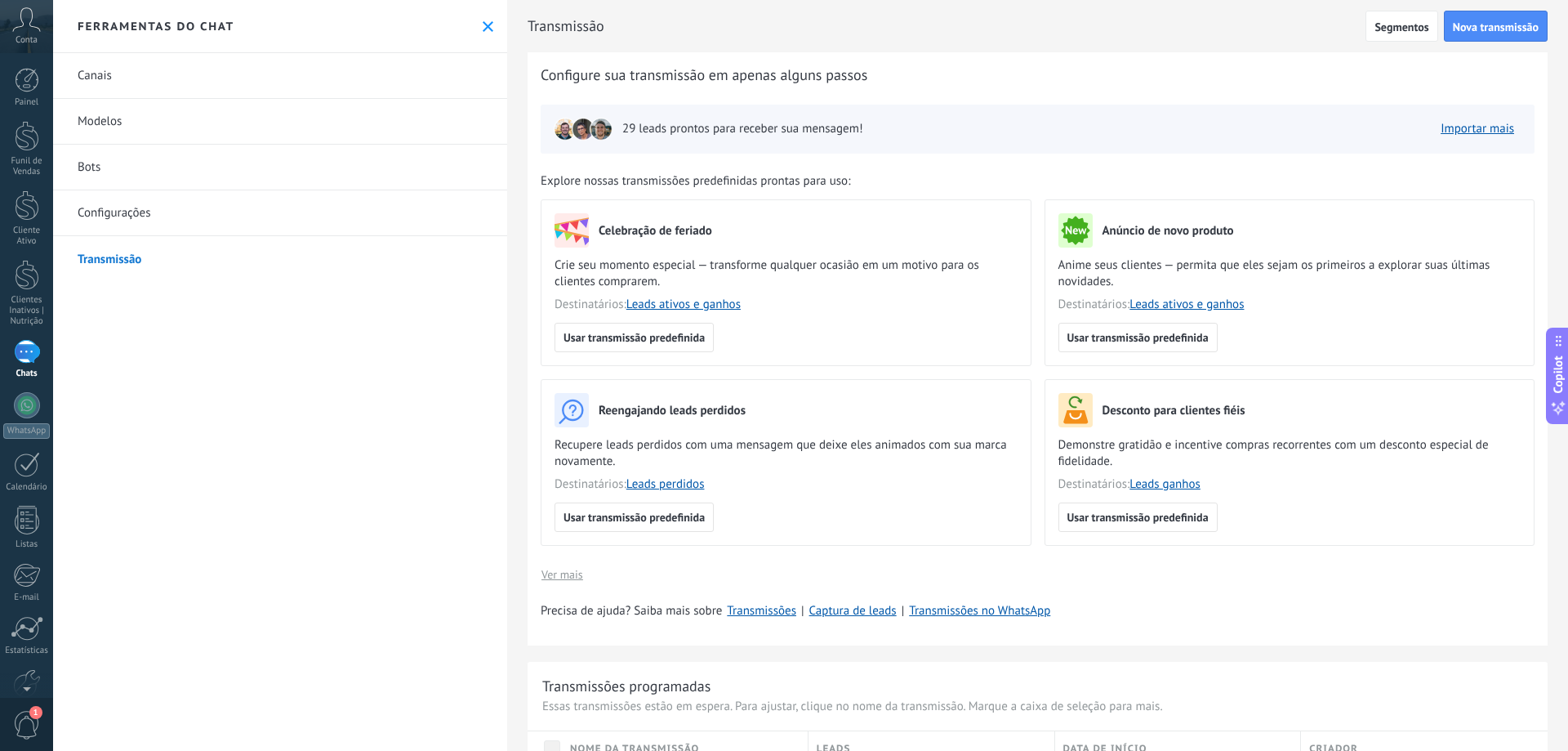
click at [483, 23] on icon at bounding box center [488, 27] width 11 height 11
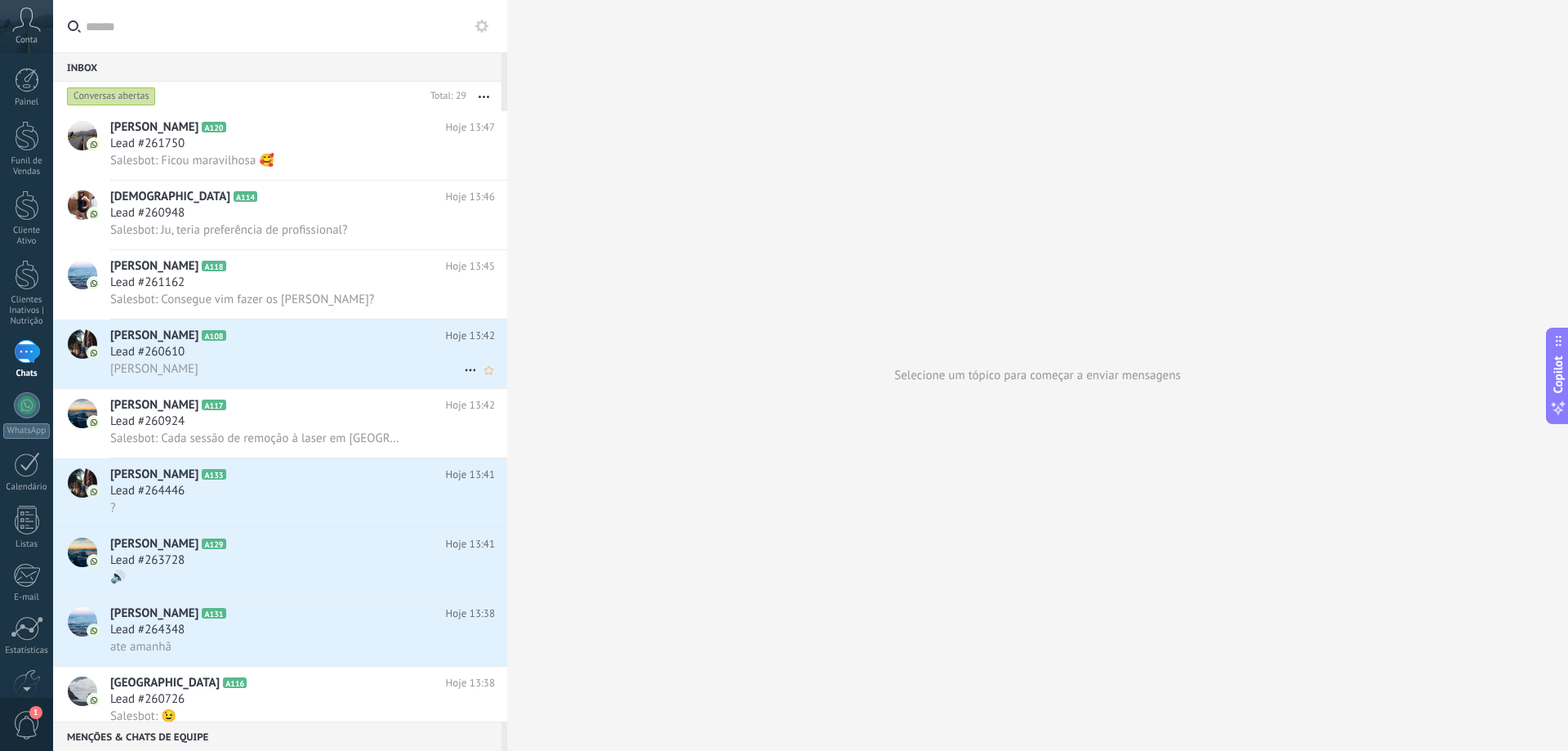
click at [321, 361] on div "[PERSON_NAME]" at bounding box center [303, 369] width 384 height 17
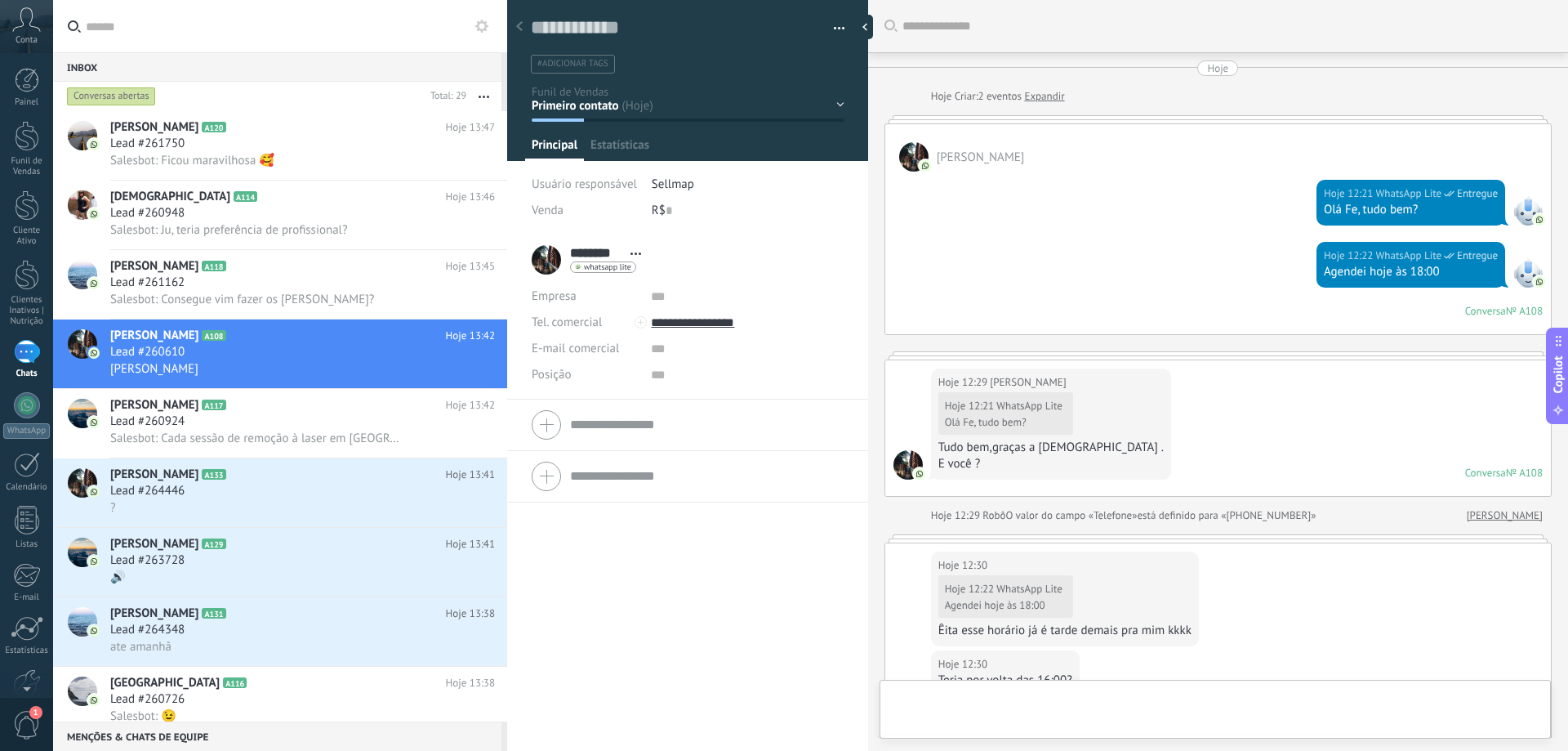
scroll to position [25, 0]
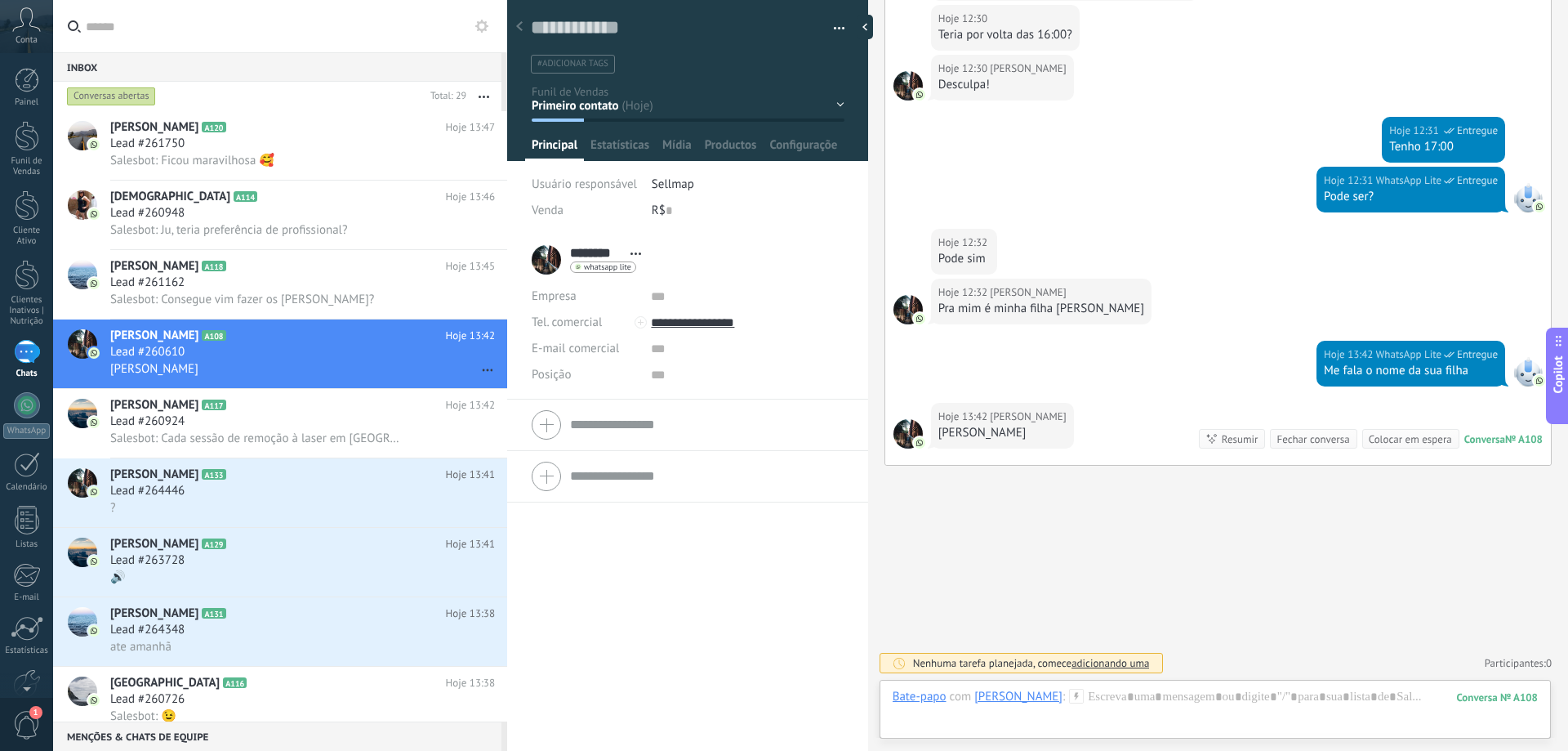
click at [671, 584] on div "******** Fernanda ******** Fernanda Sobrenome Abrir detalhes Copiar nome" at bounding box center [688, 493] width 361 height 517
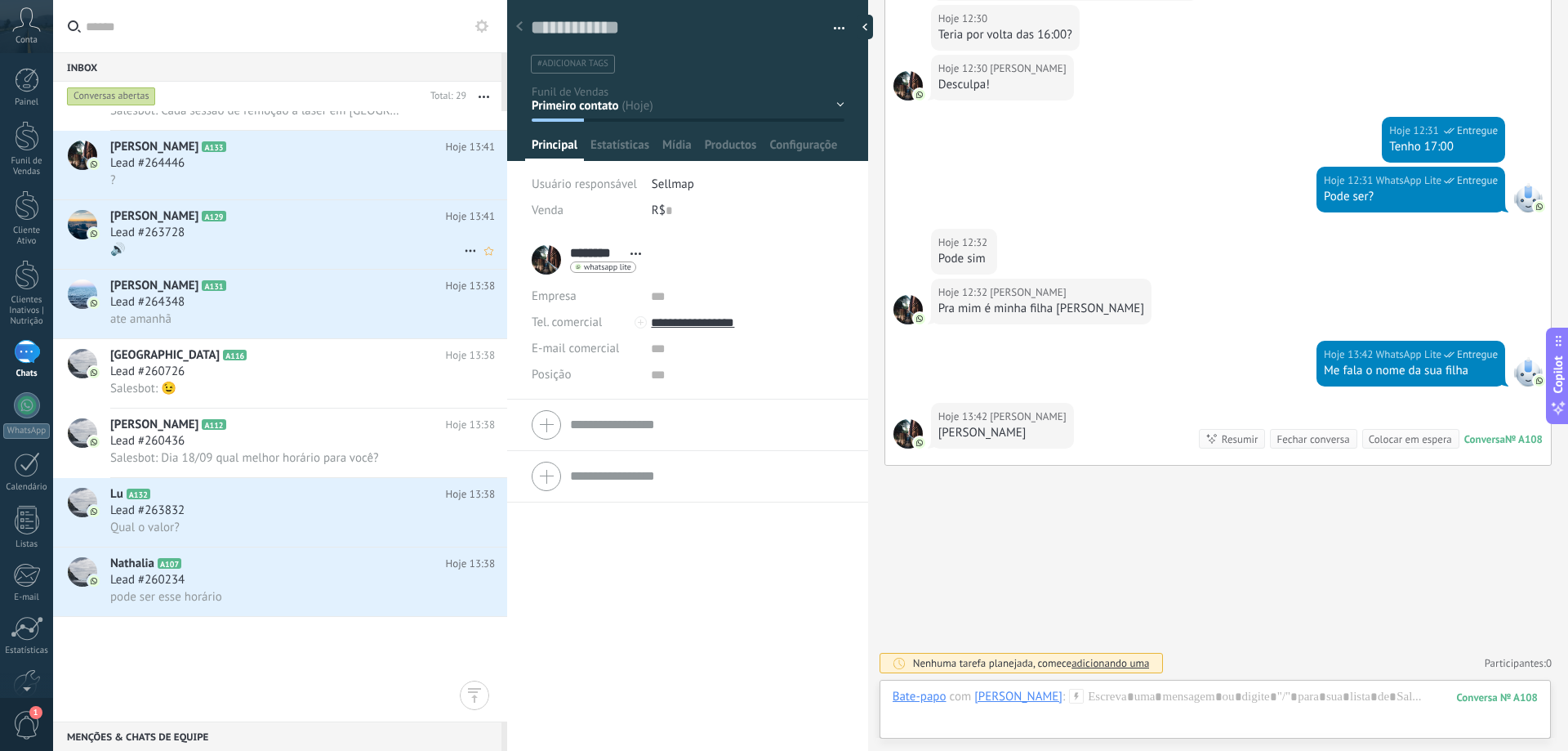
scroll to position [0, 0]
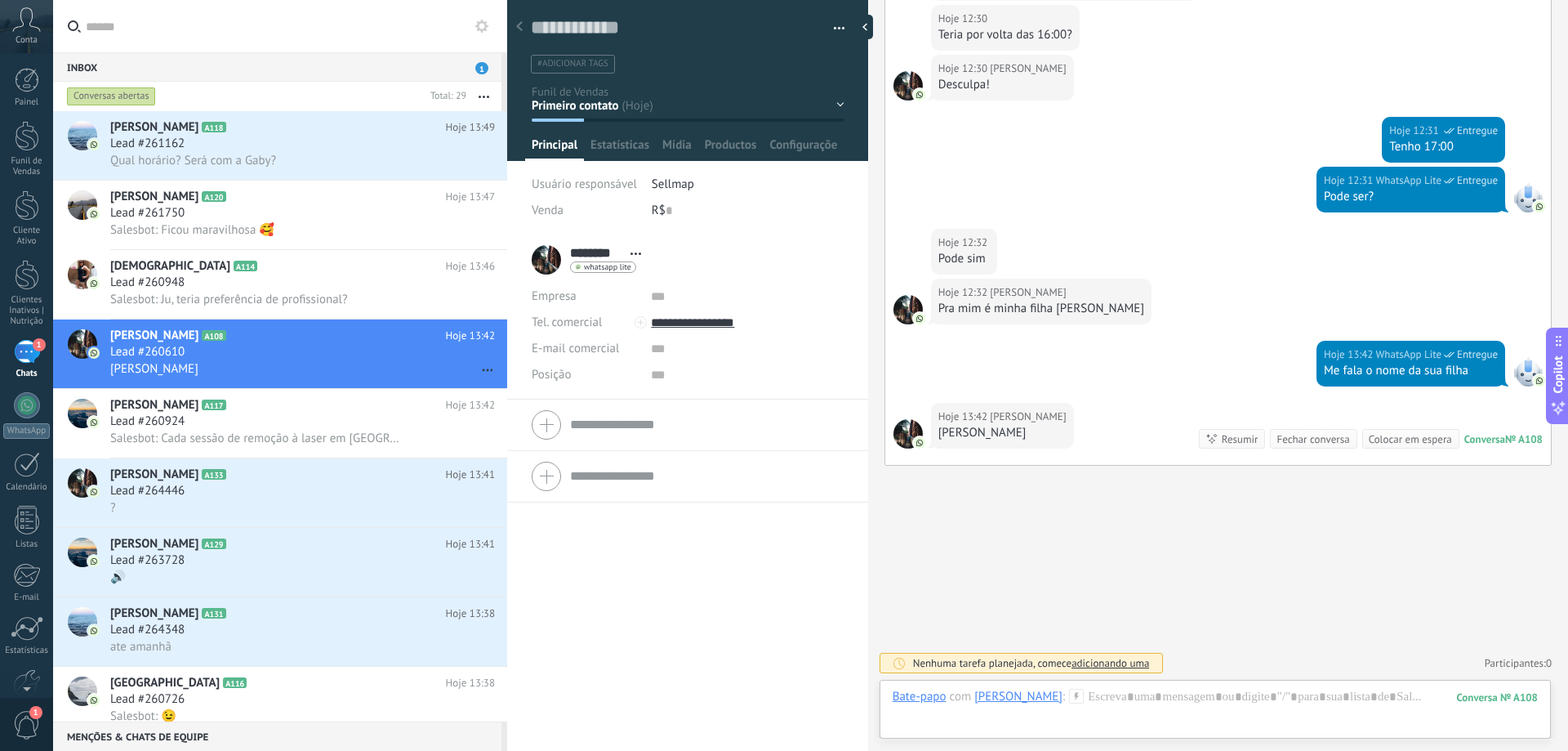
click at [714, 537] on div "******** Fernanda ******** Fernanda Sobrenome Abrir detalhes Copiar nome" at bounding box center [688, 493] width 361 height 517
click at [279, 32] on input "text" at bounding box center [290, 26] width 408 height 52
click at [265, 64] on div "Inbox 1" at bounding box center [277, 67] width 448 height 30
click at [485, 64] on span "1" at bounding box center [481, 68] width 13 height 12
click at [414, 19] on input "text" at bounding box center [290, 26] width 408 height 52
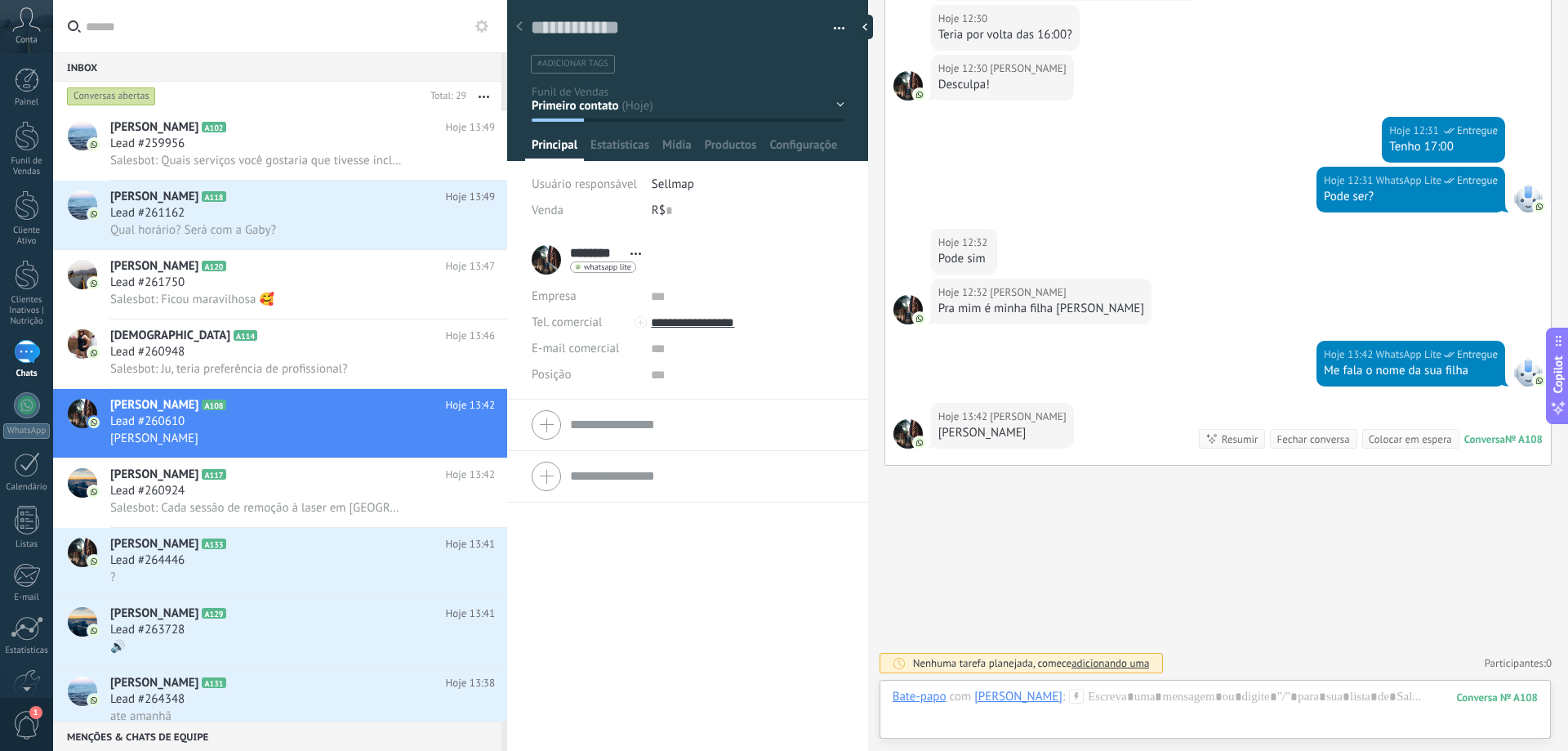
click at [29, 34] on div "Conta" at bounding box center [27, 27] width 53 height 53
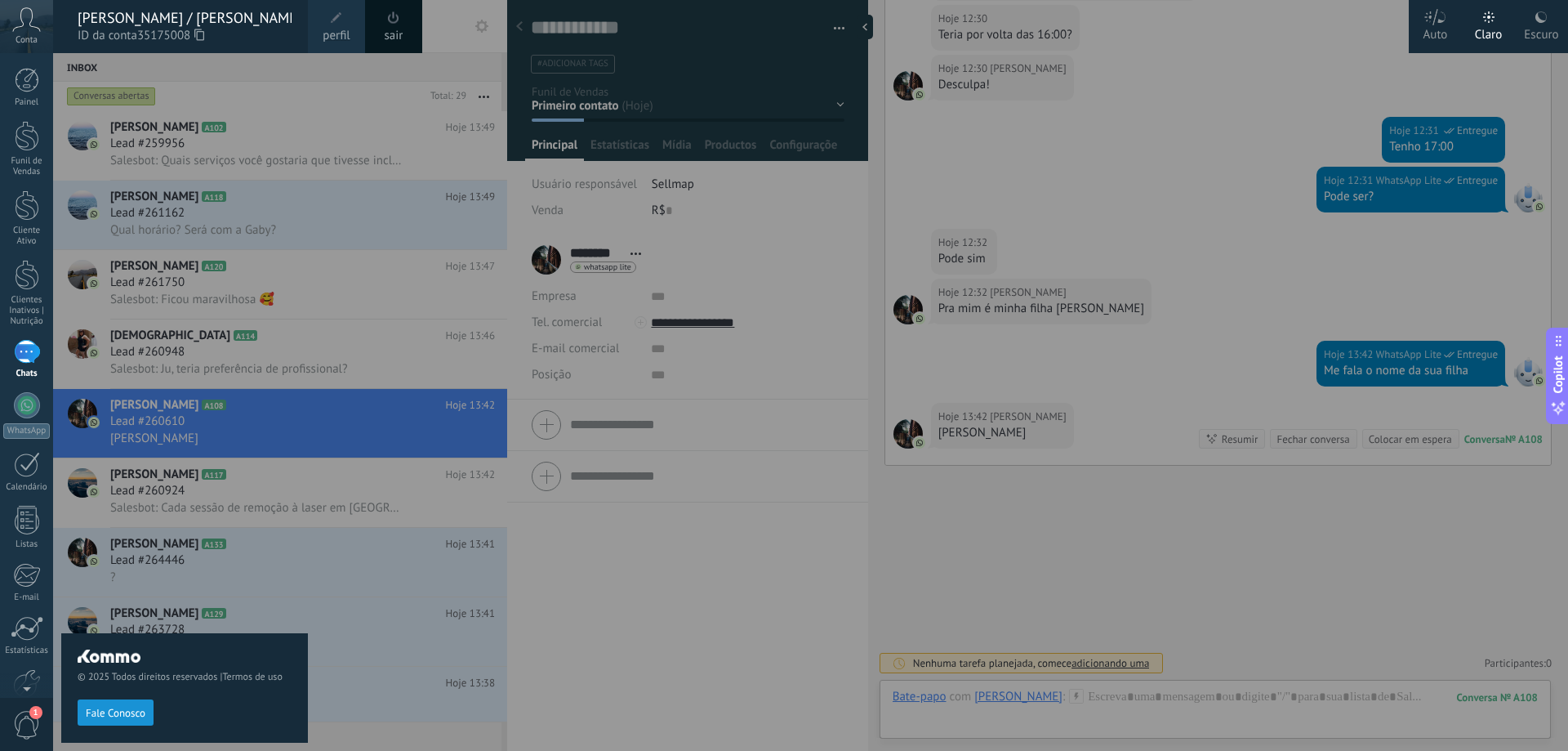
click at [338, 29] on span "perfil" at bounding box center [335, 35] width 27 height 18
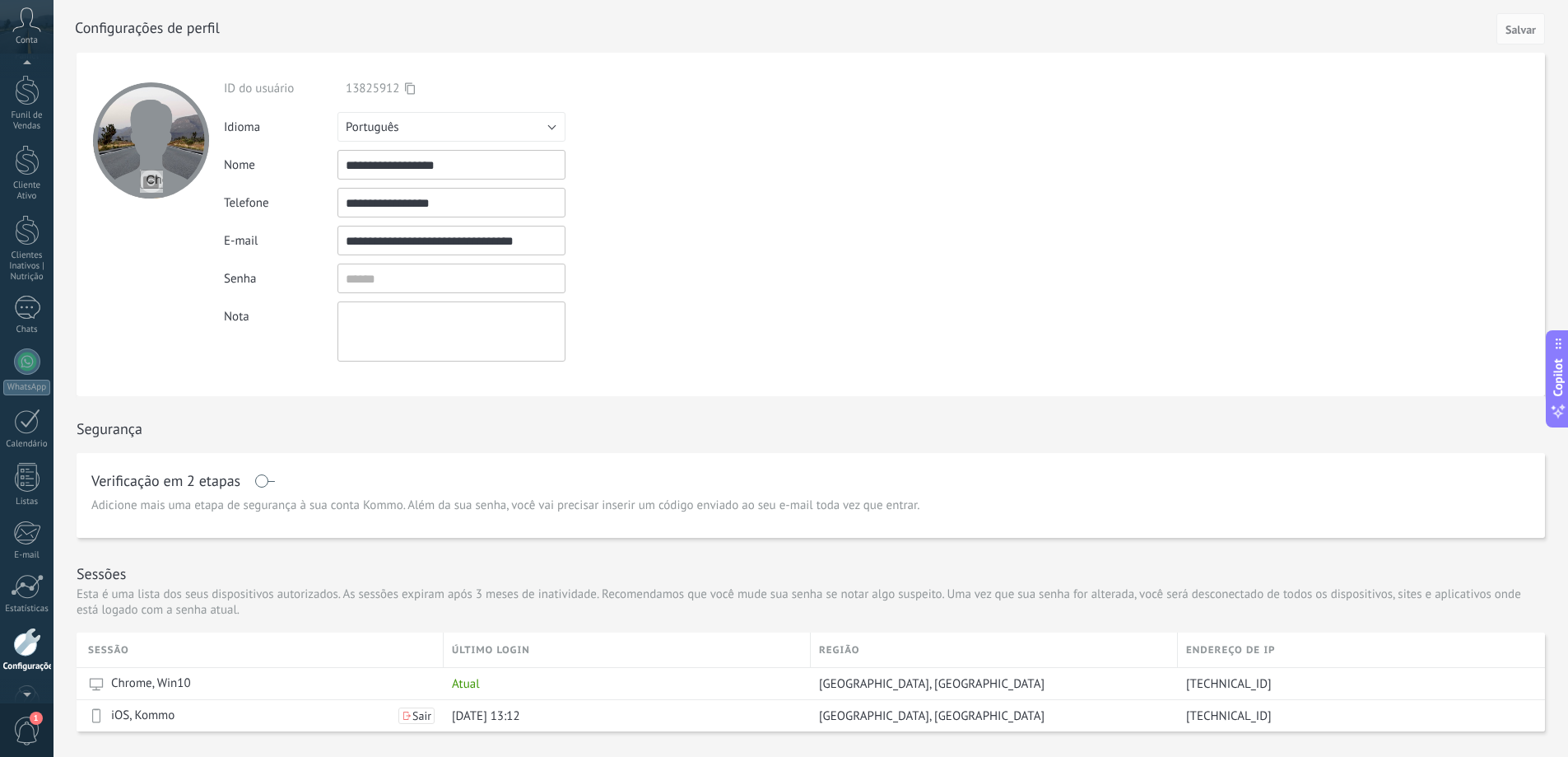
scroll to position [89, 0]
click at [36, 721] on span "1" at bounding box center [36, 717] width 13 height 13
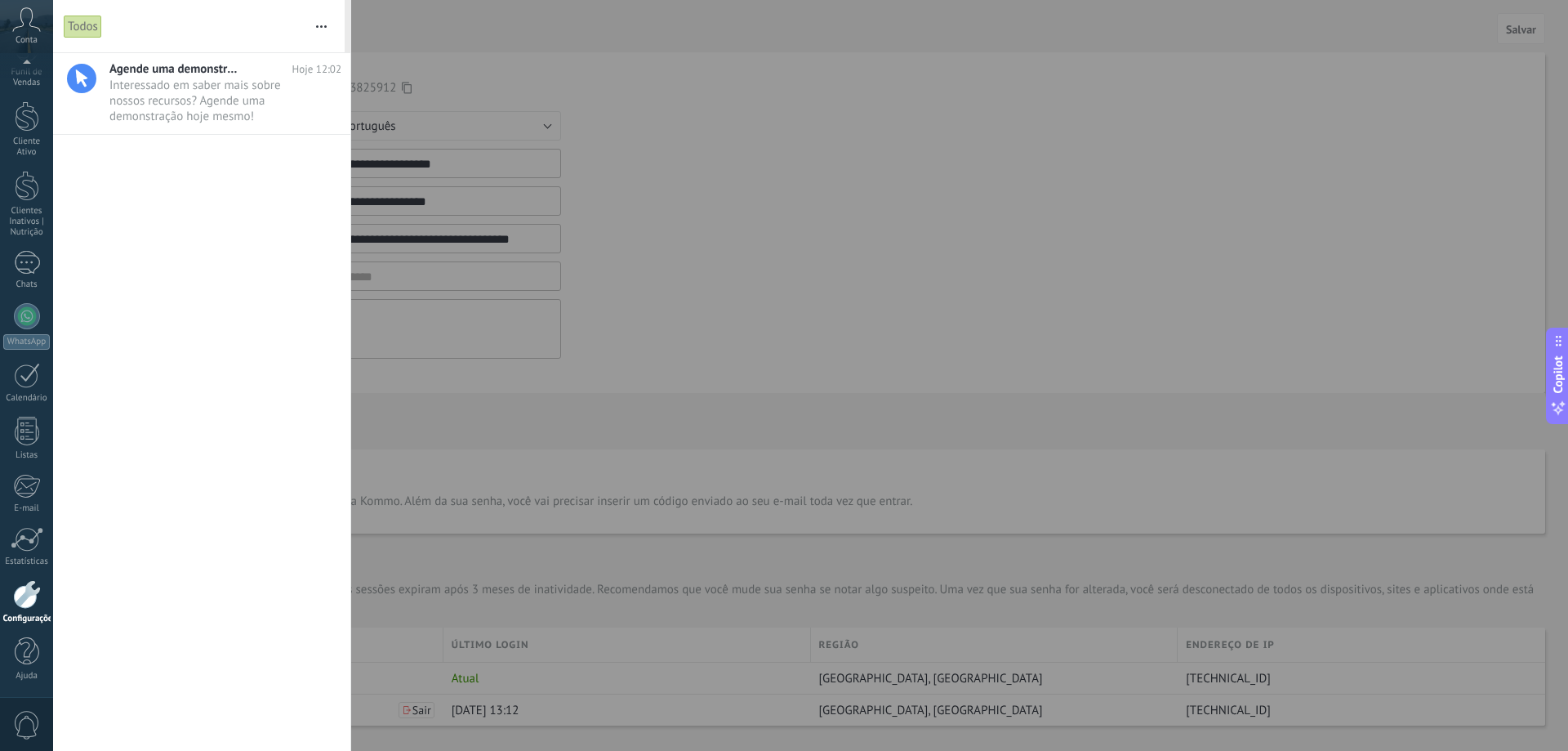
click at [29, 614] on div "Configurações" at bounding box center [27, 618] width 47 height 11
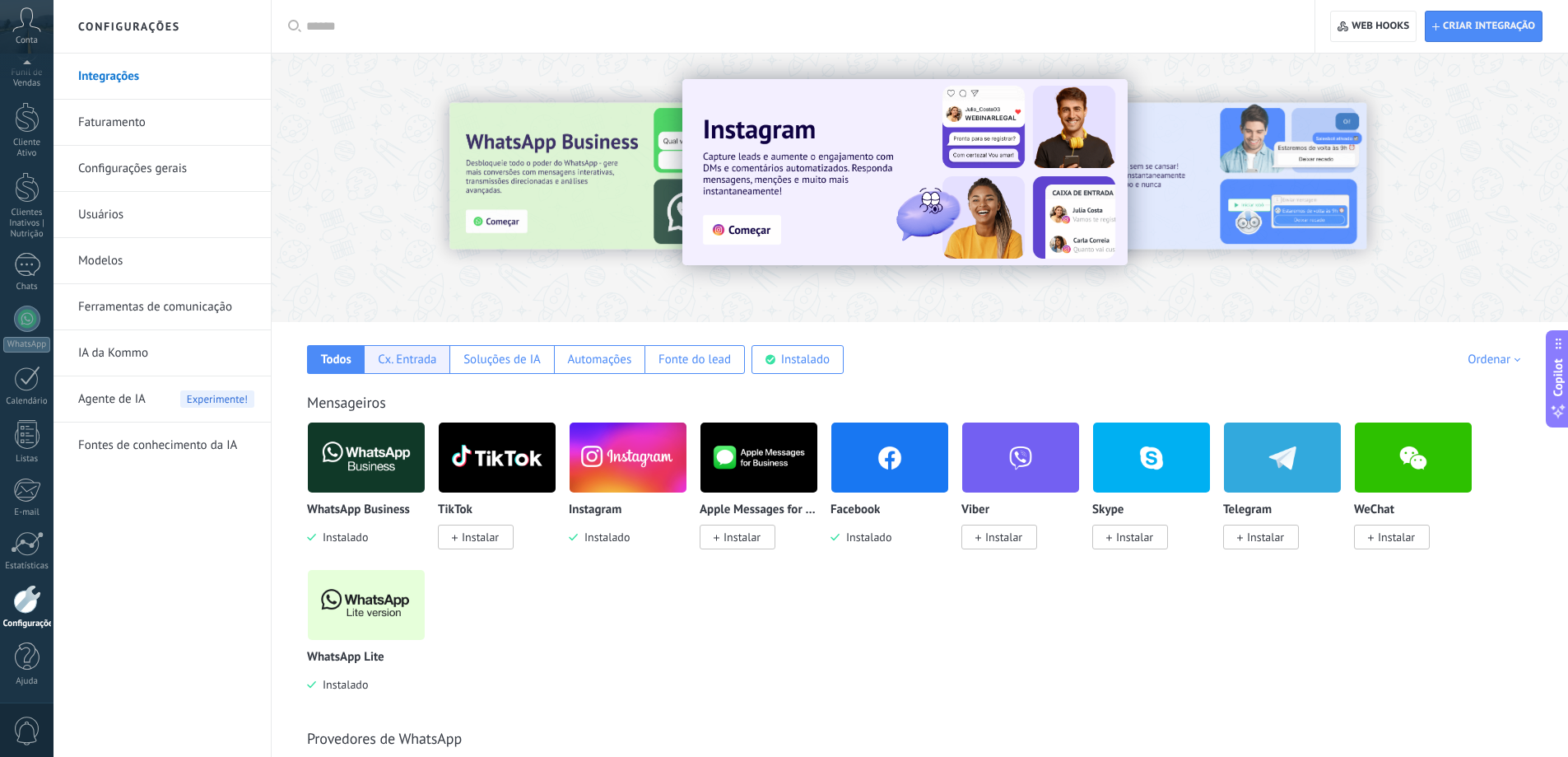
click at [398, 356] on div "Cx. Entrada" at bounding box center [406, 360] width 59 height 16
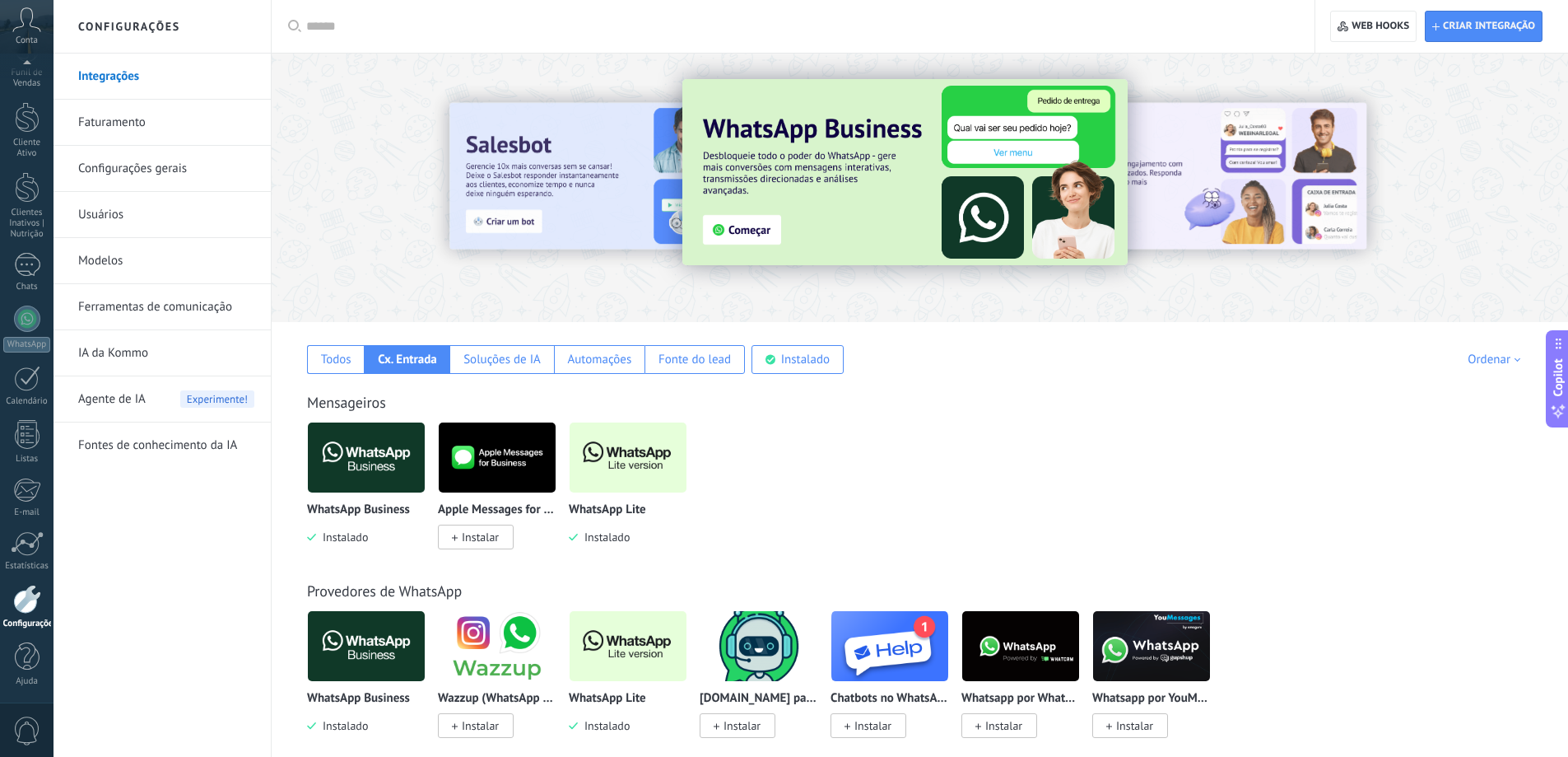
click at [180, 156] on link "Configurações gerais" at bounding box center [166, 169] width 176 height 46
